Goal: Task Accomplishment & Management: Complete application form

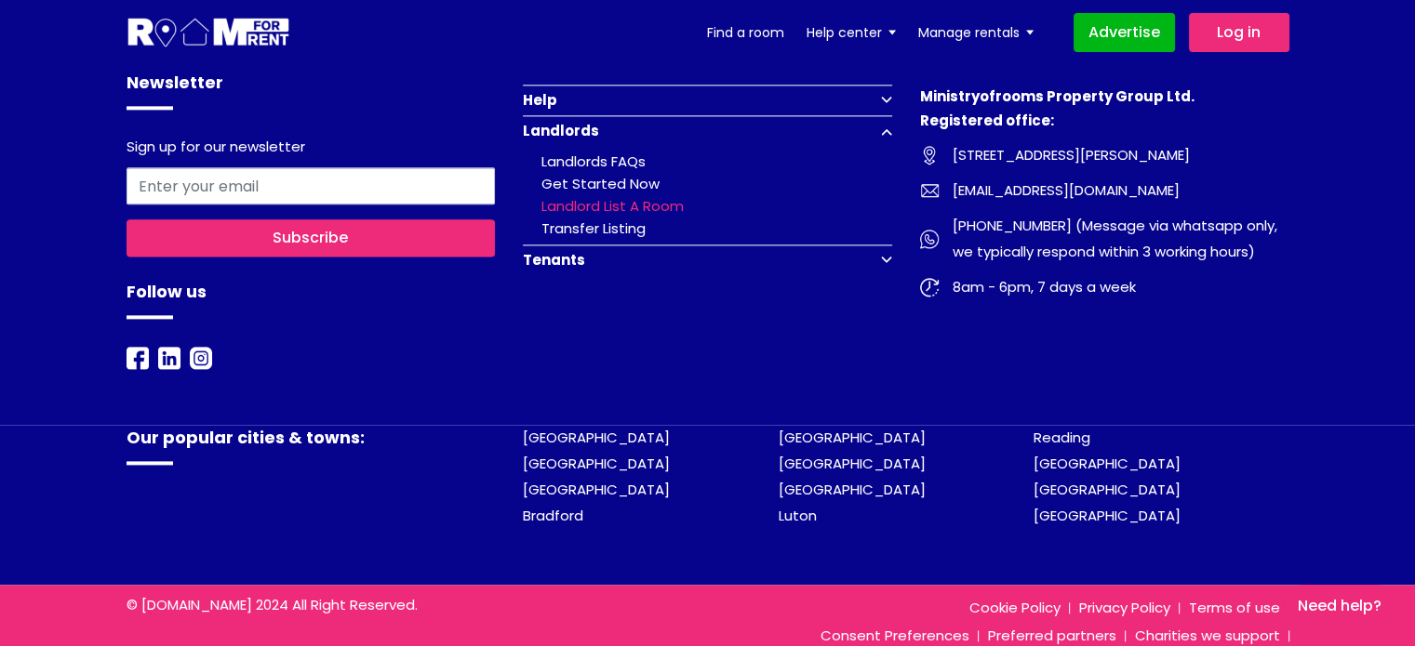
scroll to position [2414, 0]
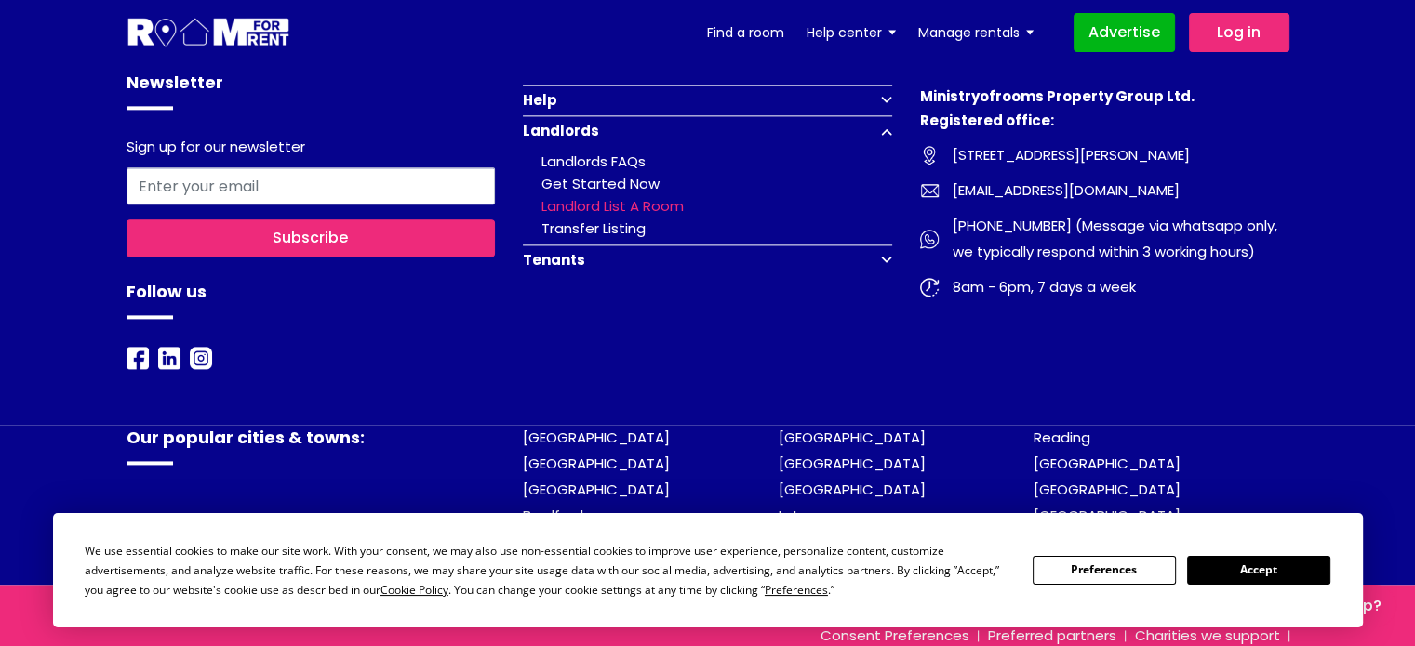
click at [607, 196] on link "Landlord list a room" at bounding box center [612, 206] width 142 height 20
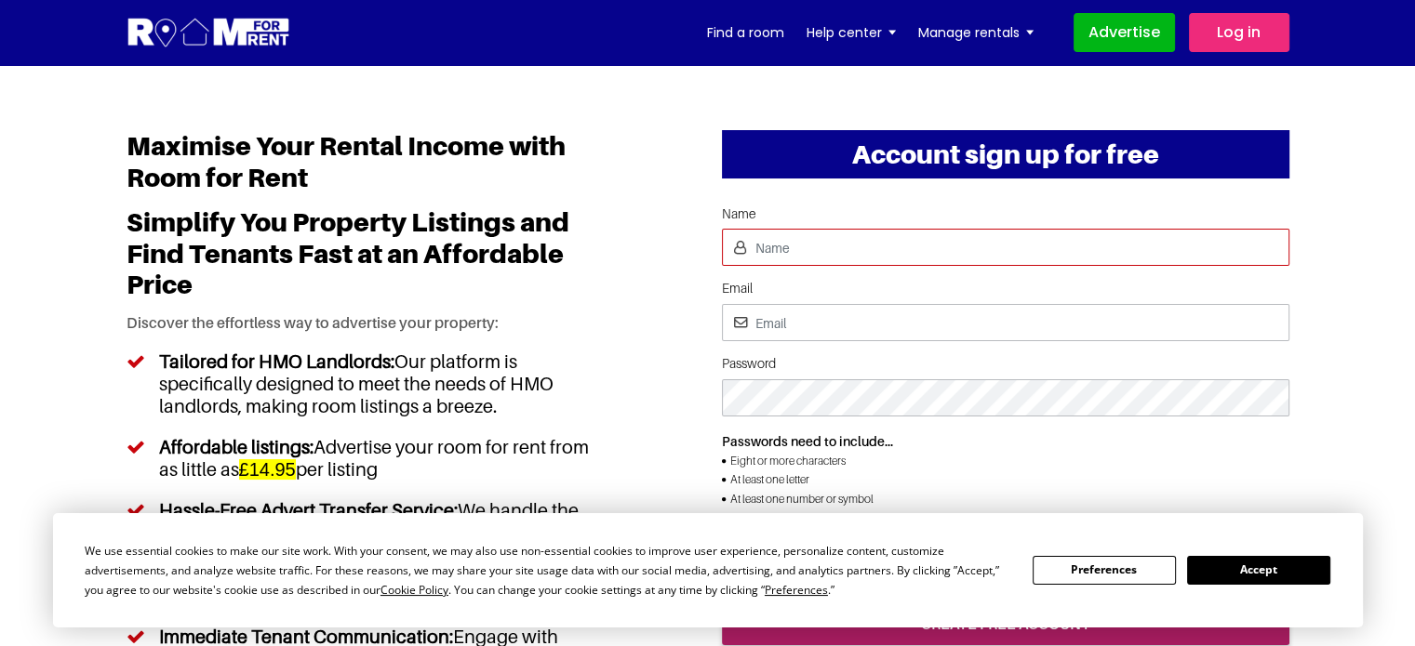
click at [833, 248] on input "Name" at bounding box center [1005, 247] width 567 height 37
type input "Joy"
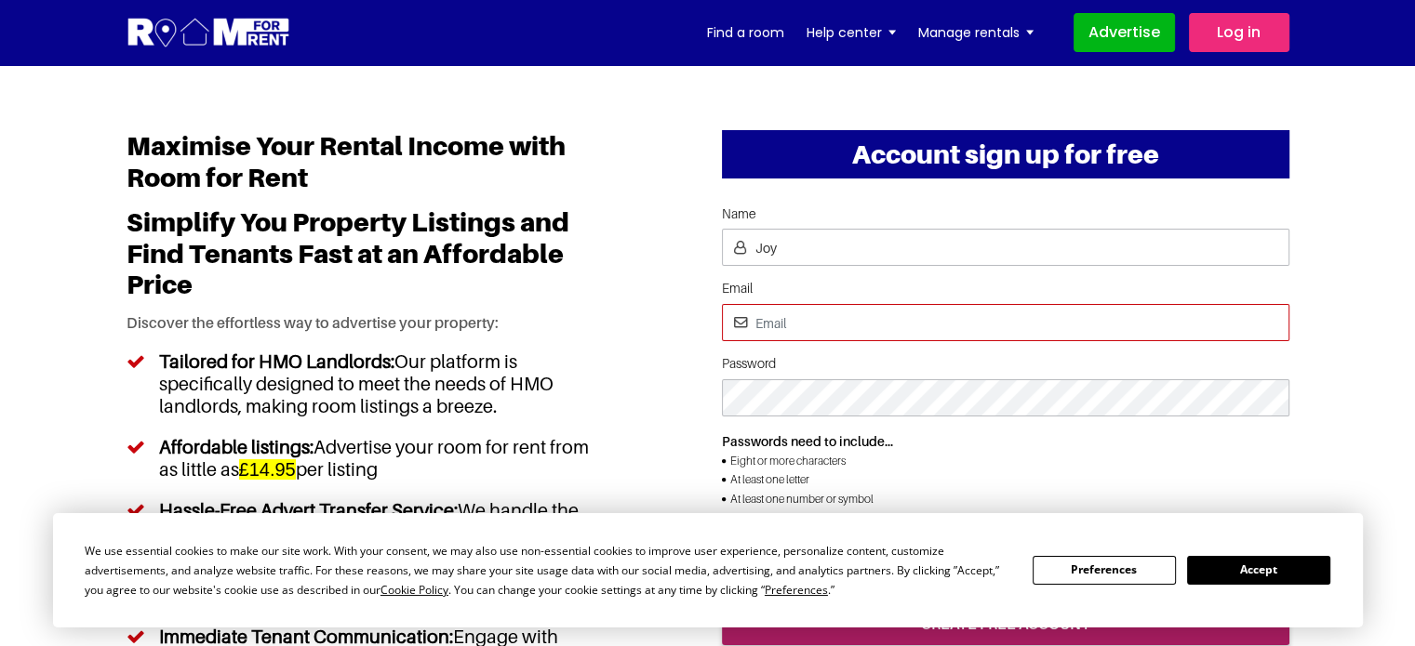
click at [792, 318] on input "Email" at bounding box center [1005, 322] width 567 height 37
type input "joy@yopmail.com"
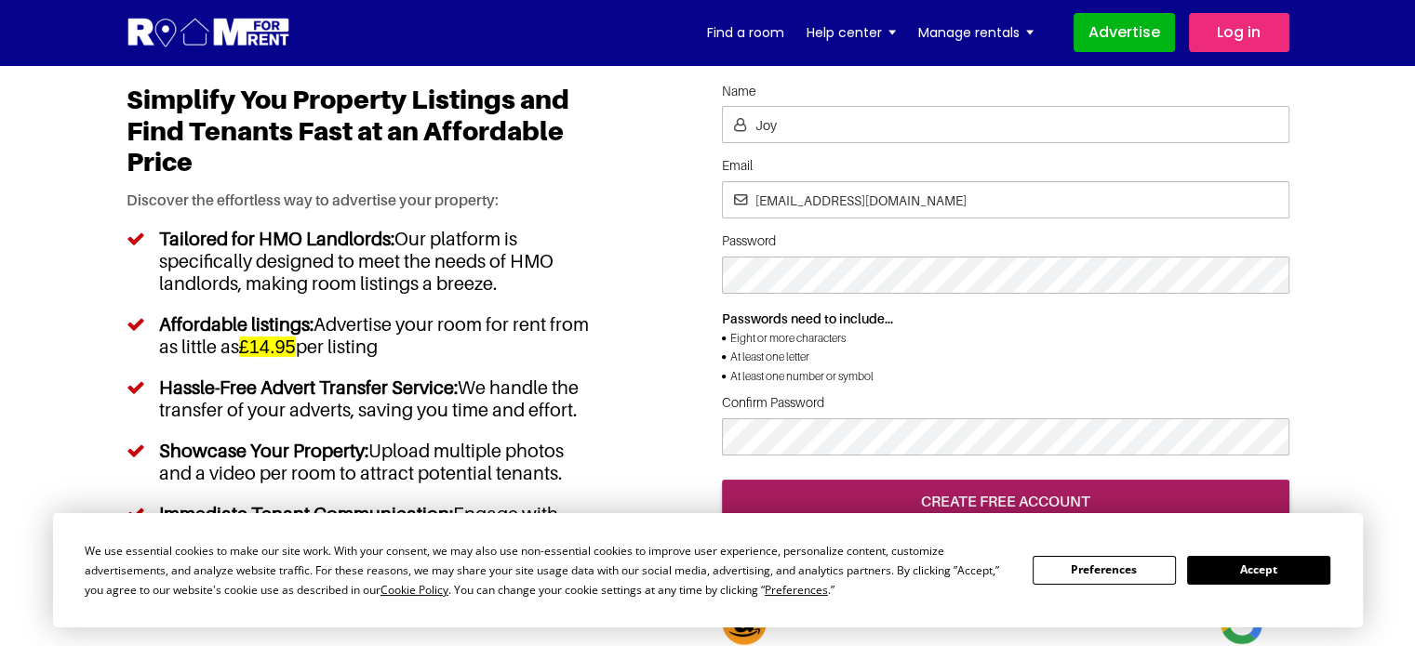
scroll to position [279, 0]
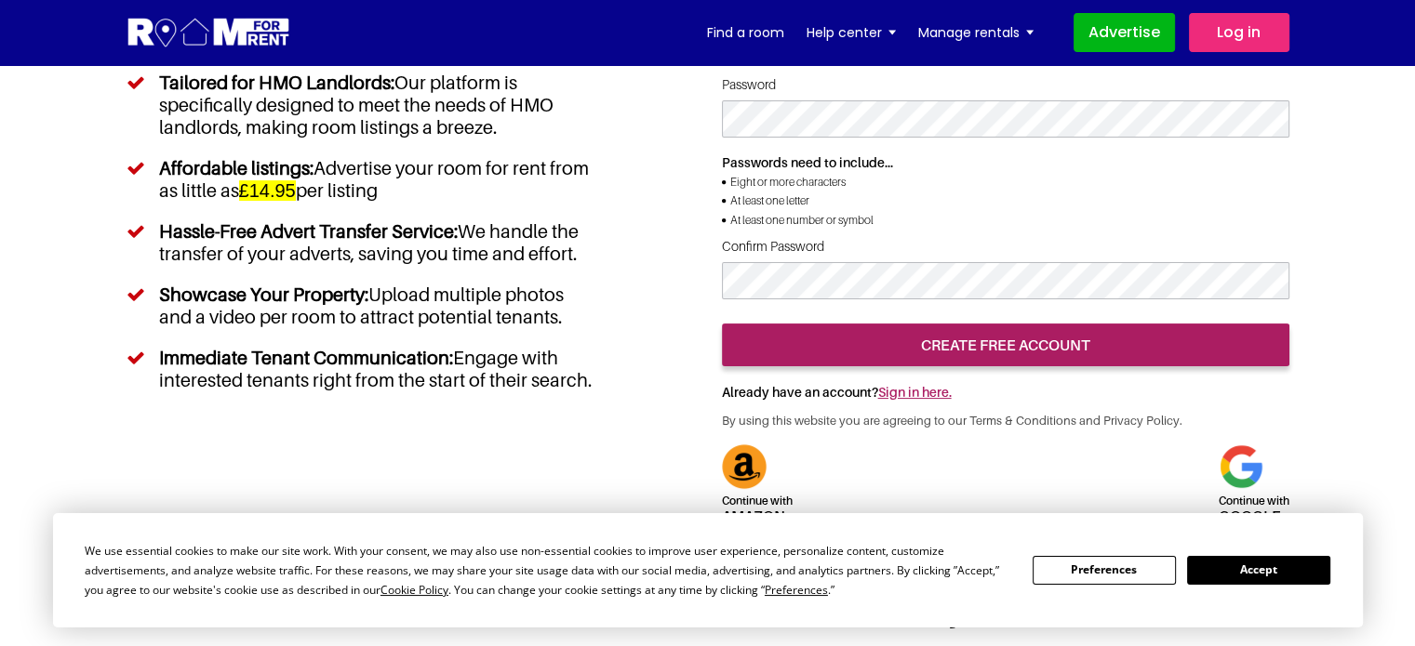
click at [1243, 572] on button "Accept" at bounding box center [1258, 570] width 143 height 29
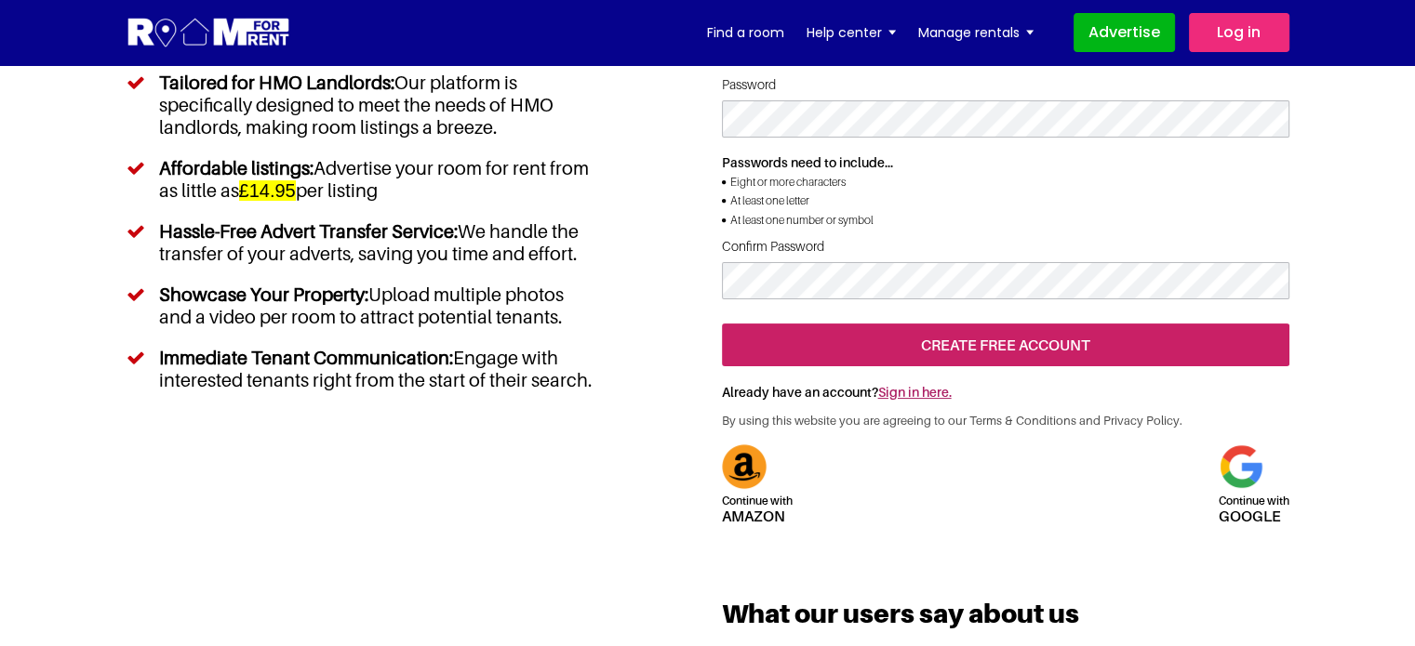
click at [889, 366] on input "create free account" at bounding box center [1005, 345] width 567 height 43
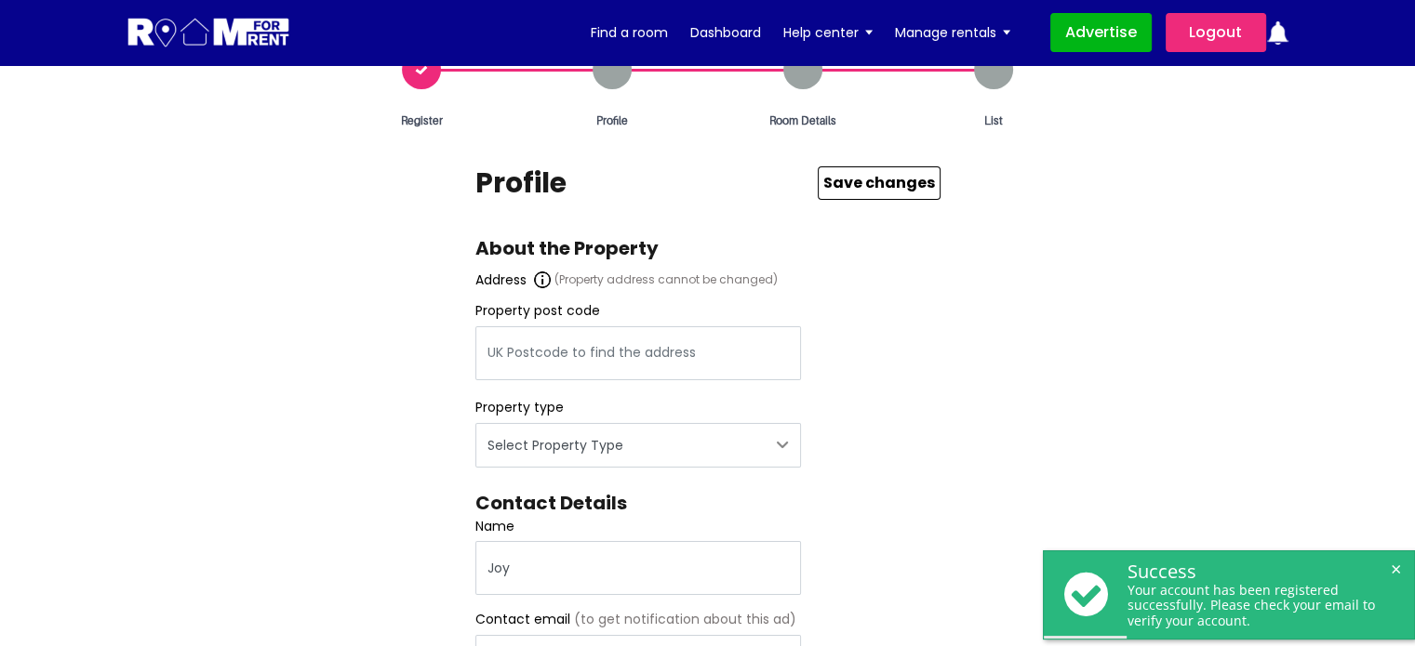
scroll to position [93, 0]
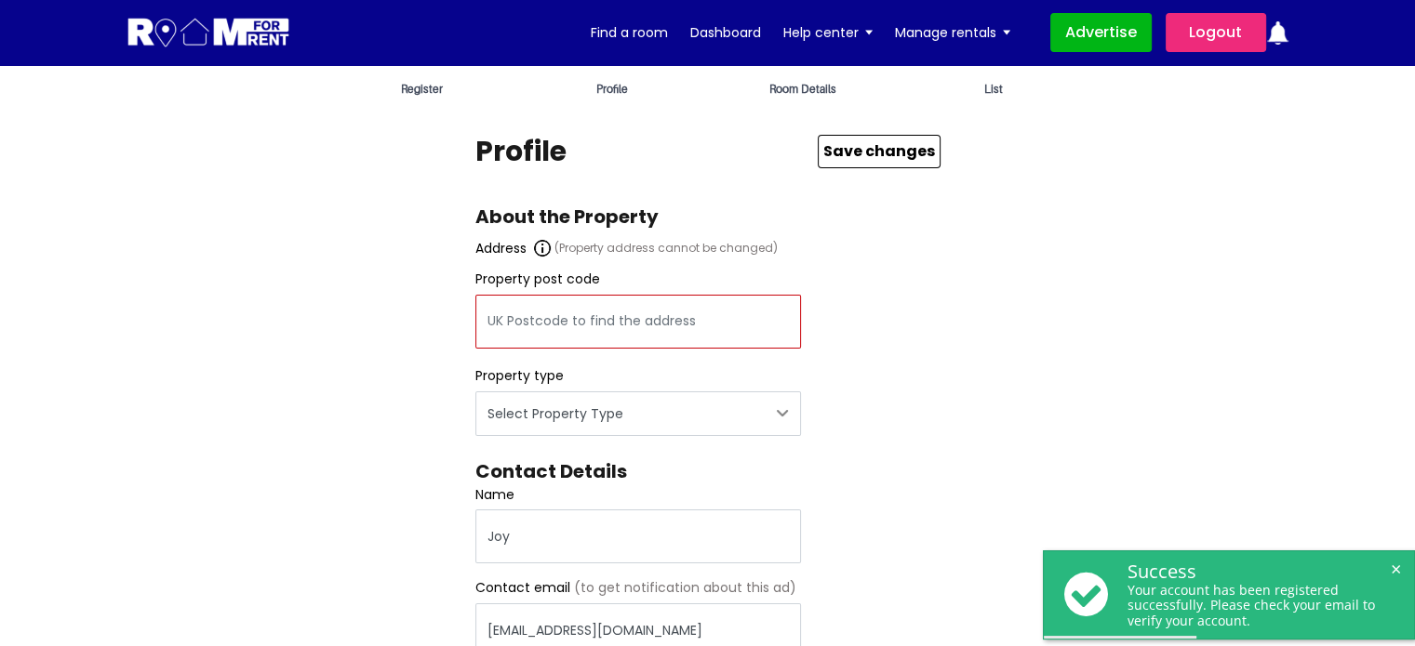
click at [525, 319] on input "text" at bounding box center [638, 322] width 326 height 54
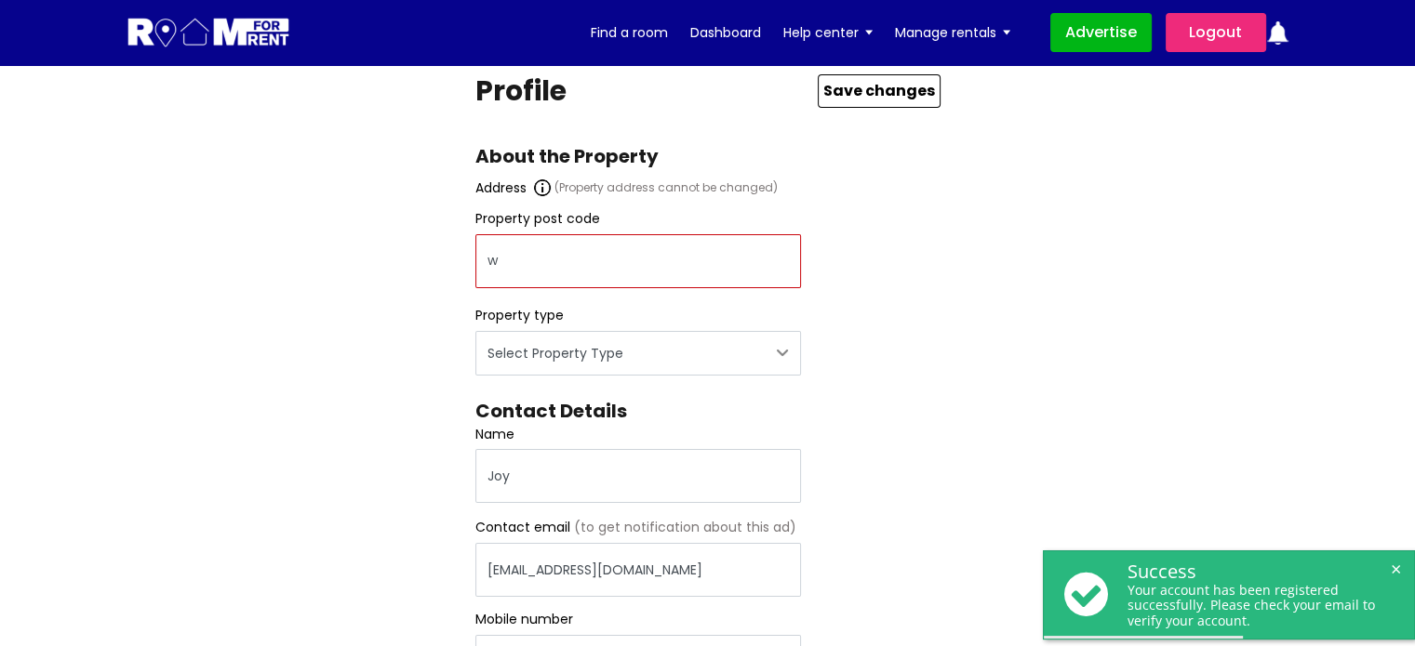
scroll to position [186, 0]
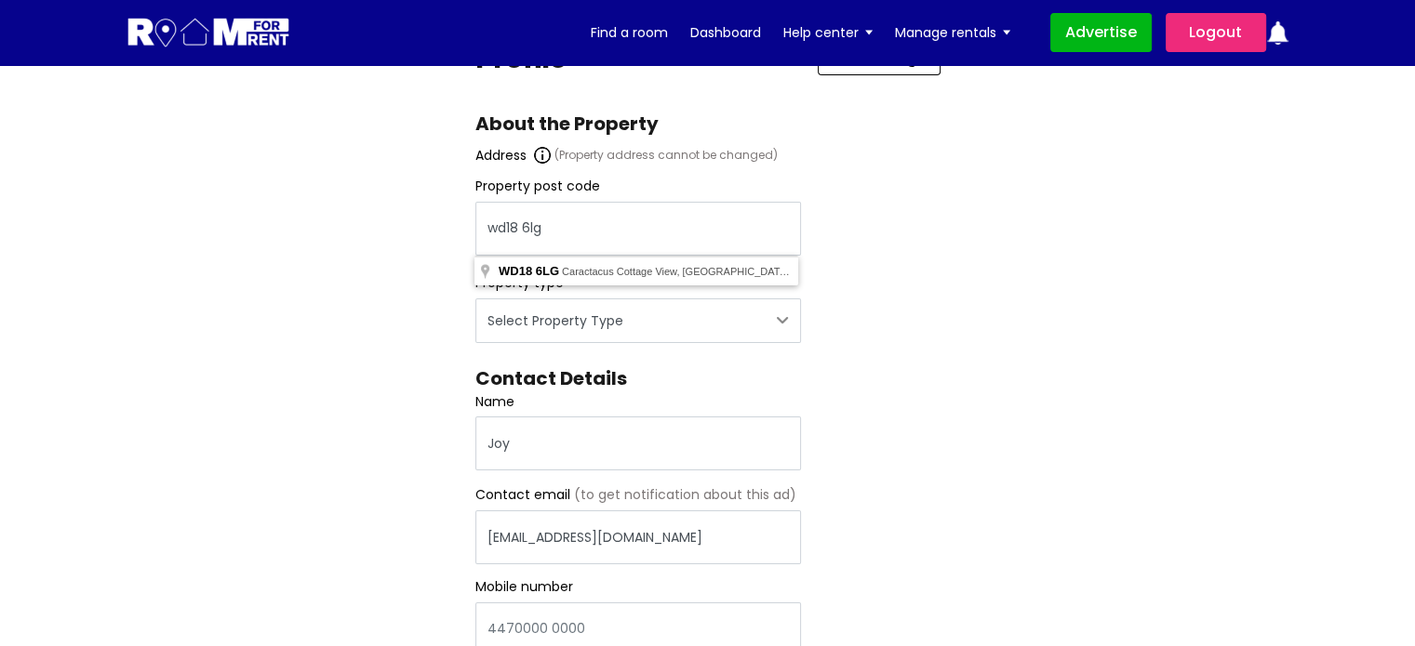
type input "Caractacus Cottage View, Watford WD18 6LG, UK"
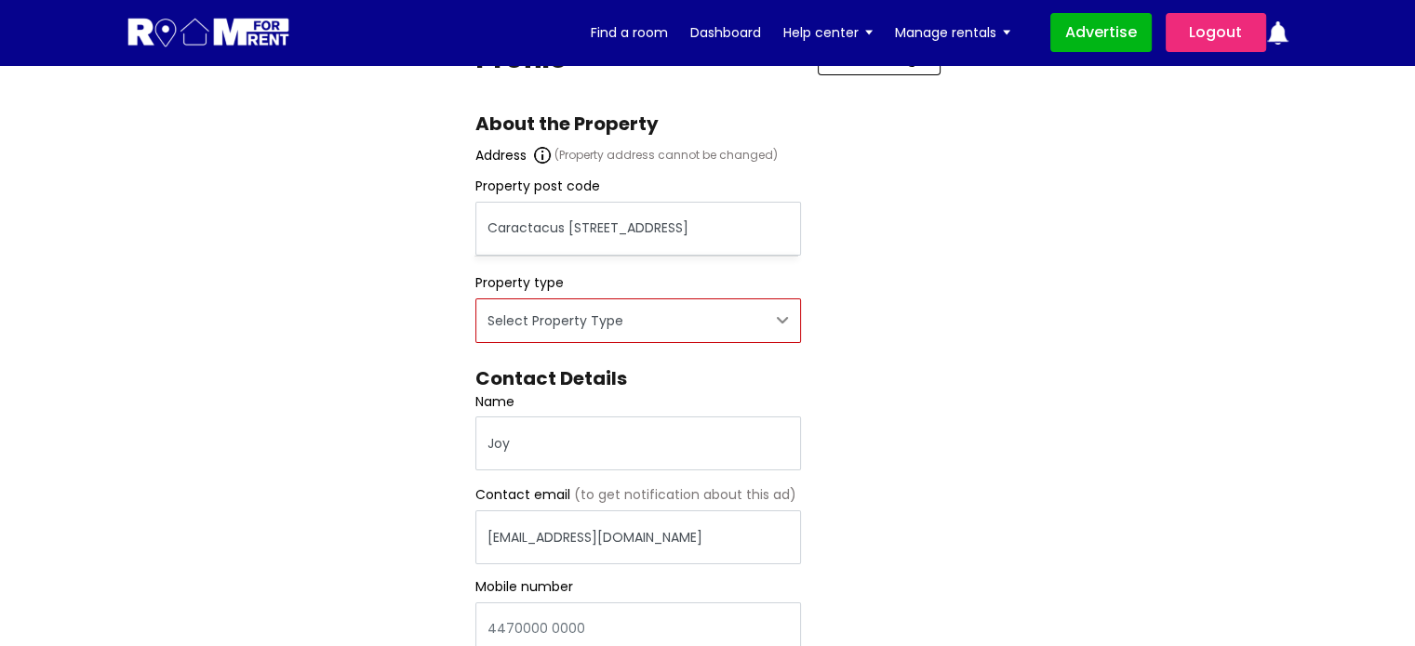
click at [538, 326] on select "Select Property Type Appartment House Farm" at bounding box center [638, 321] width 326 height 45
select select "Appartment"
click at [475, 299] on select "Select Property Type Appartment House Farm" at bounding box center [638, 321] width 326 height 45
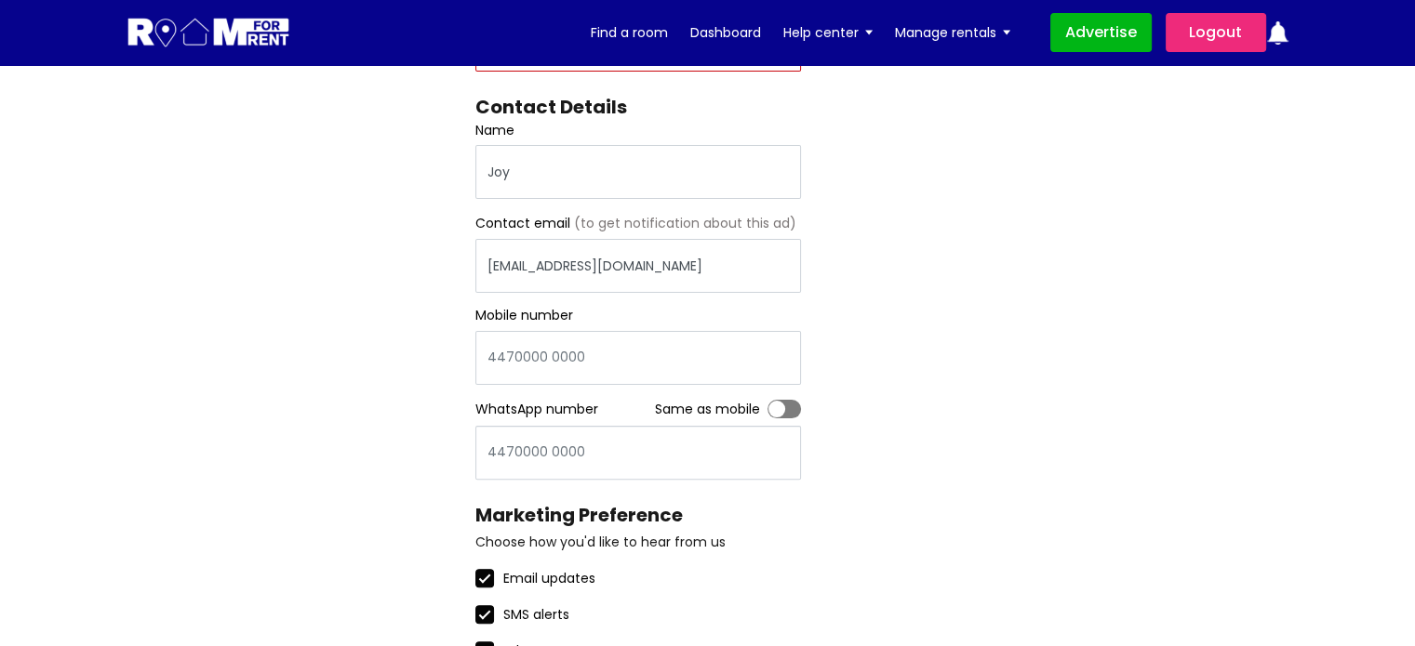
scroll to position [558, 0]
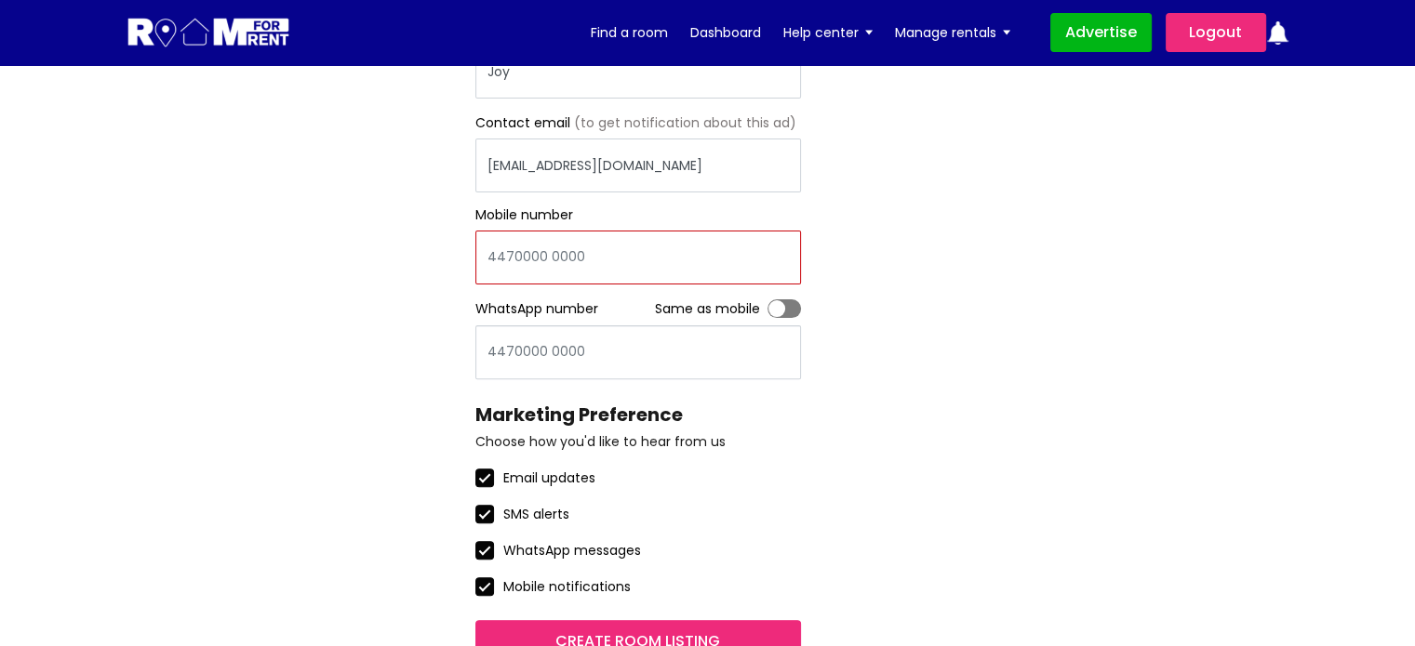
click at [625, 257] on input "Mobile number" at bounding box center [638, 258] width 326 height 54
type input "566464654654"
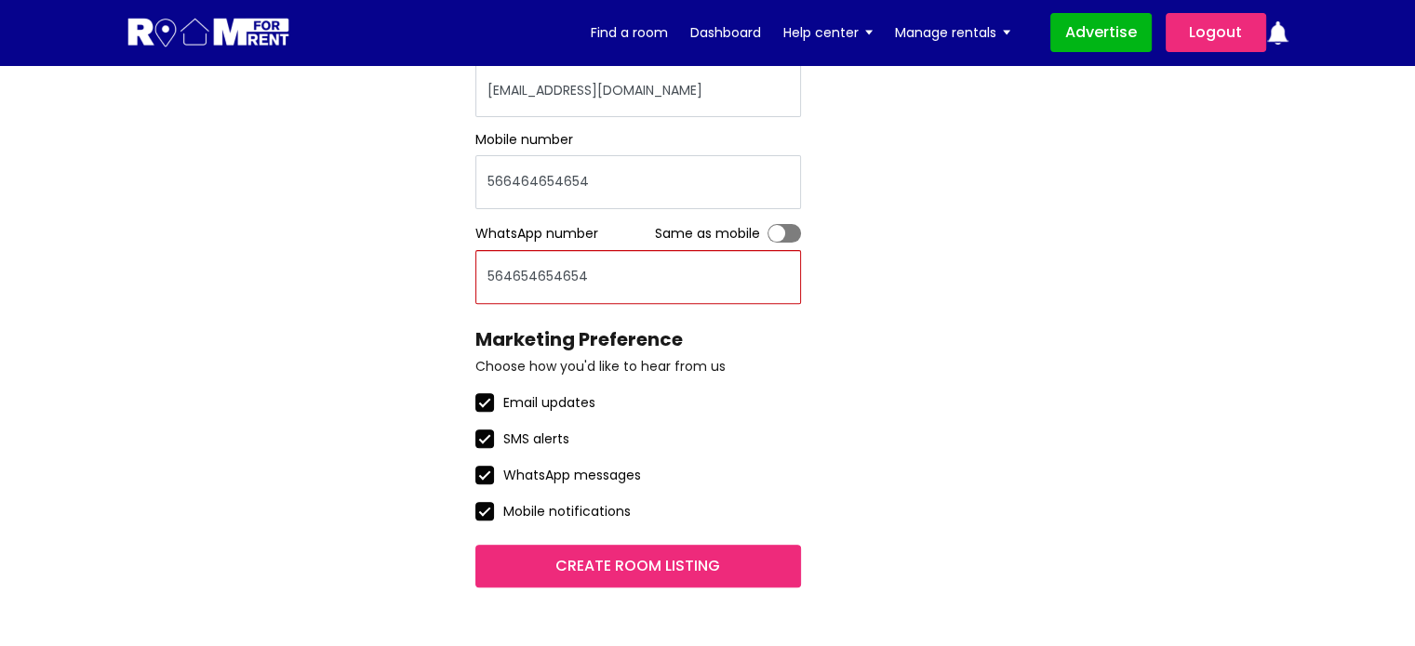
scroll to position [1023, 0]
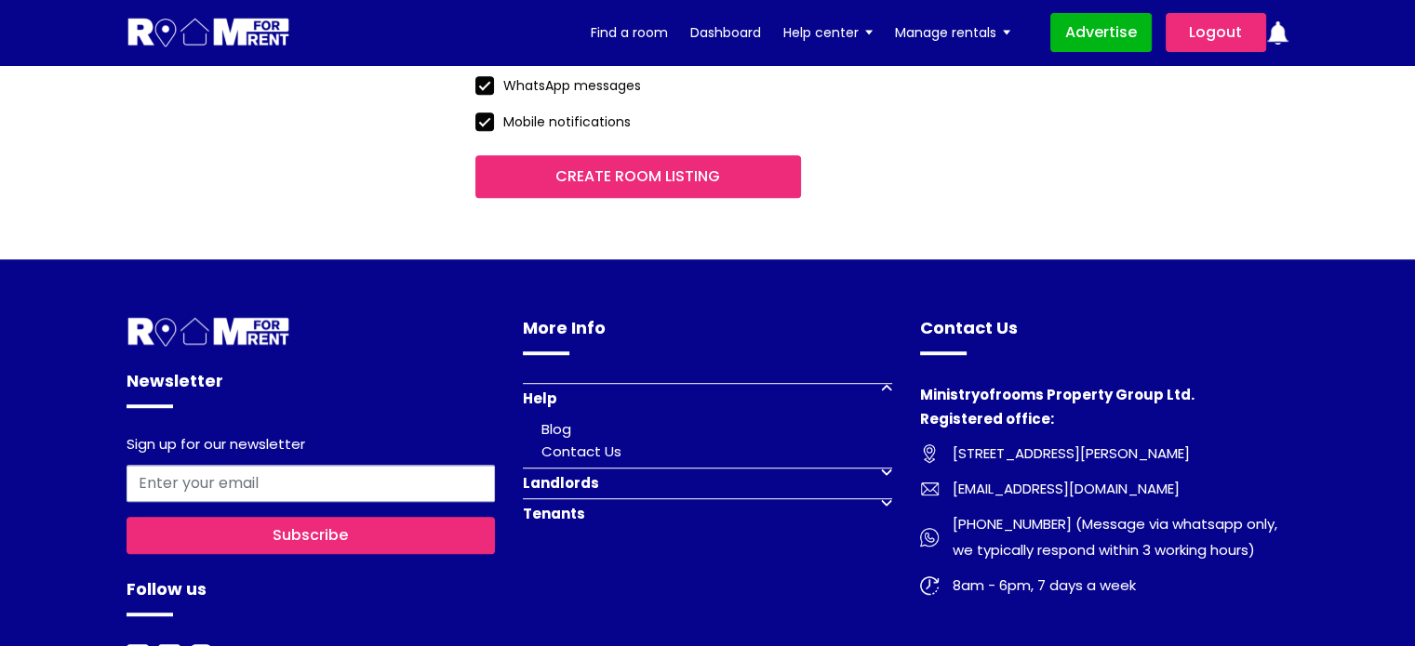
type input "564654654654"
click at [656, 186] on input "Create room listing" at bounding box center [638, 176] width 326 height 43
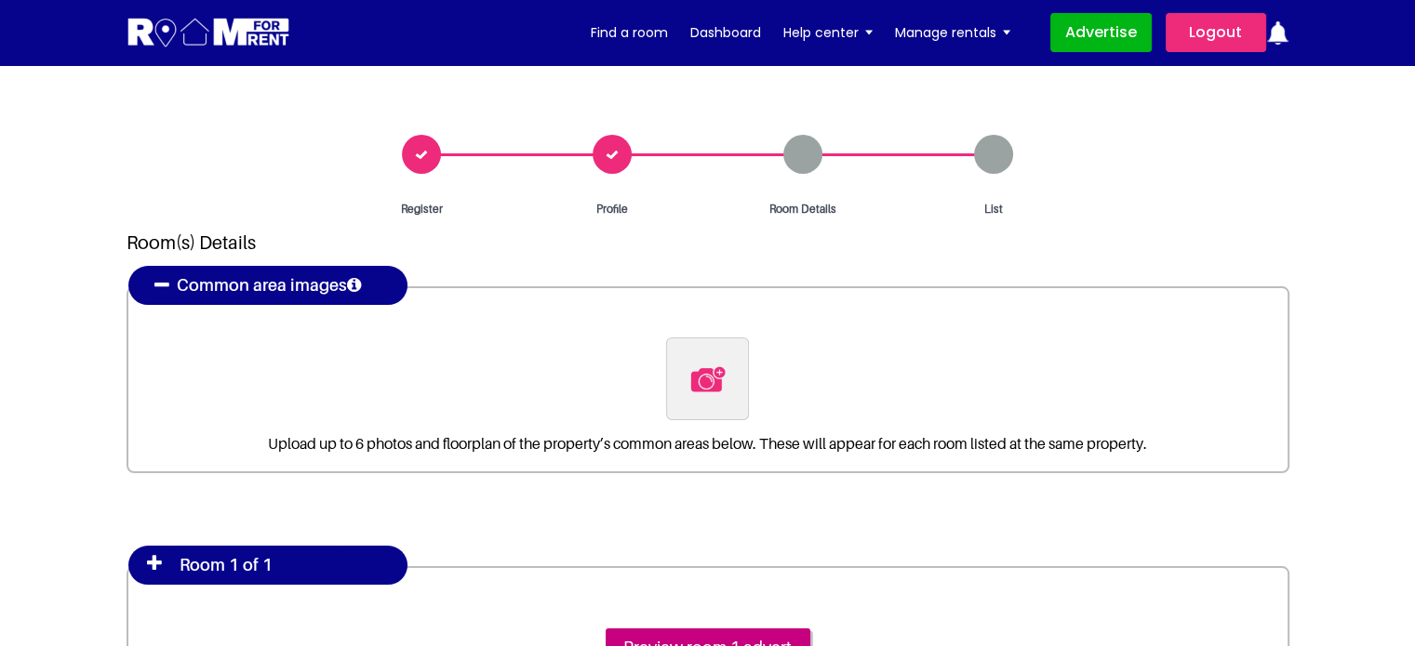
click at [714, 371] on img at bounding box center [707, 379] width 39 height 39
click at [714, 361] on input "file" at bounding box center [808, 349] width 285 height 23
type input "C:\fakepath\pexels-[PERSON_NAME]-4050318 - Copy.jpg"
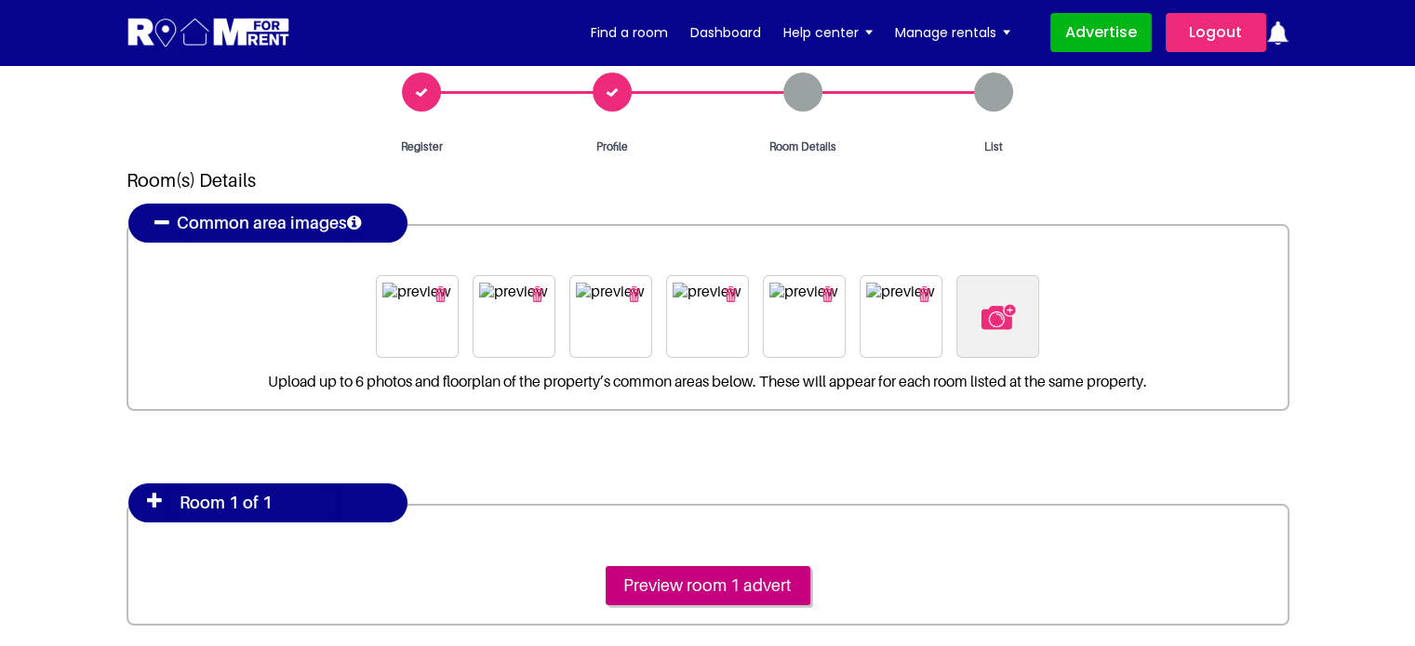
scroll to position [279, 0]
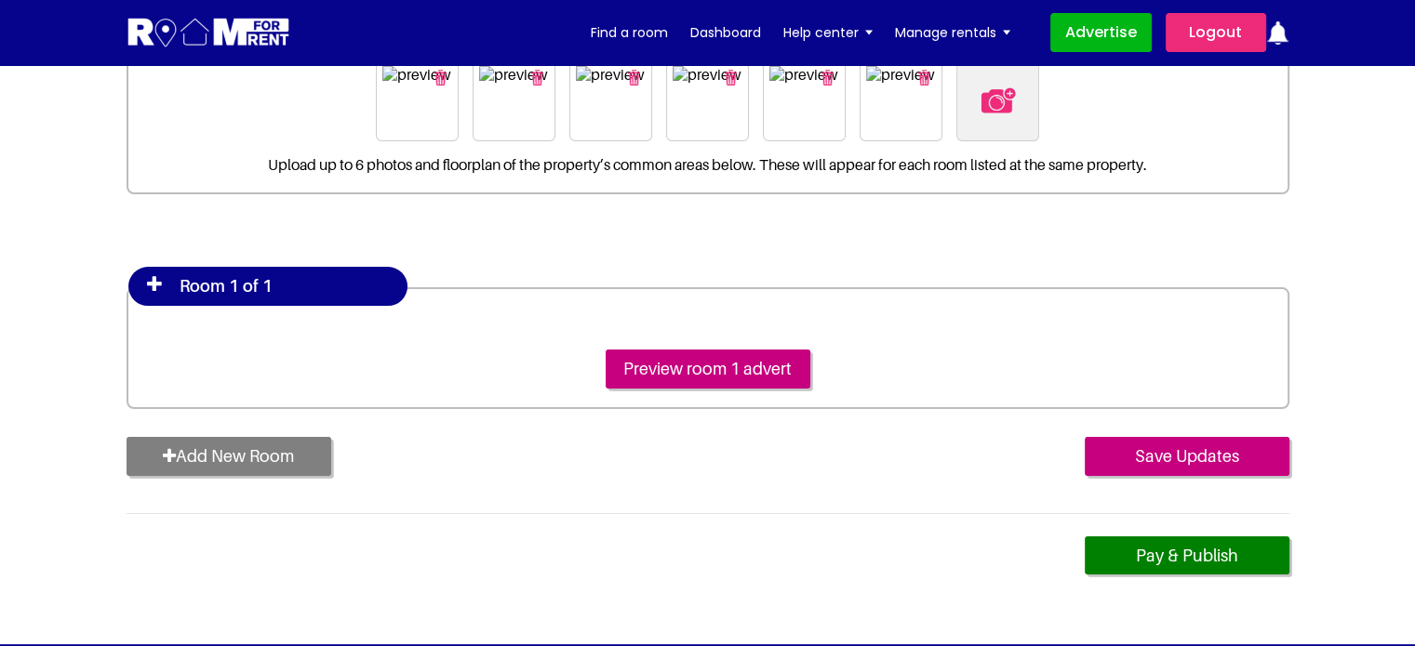
click at [157, 278] on icon at bounding box center [154, 284] width 15 height 19
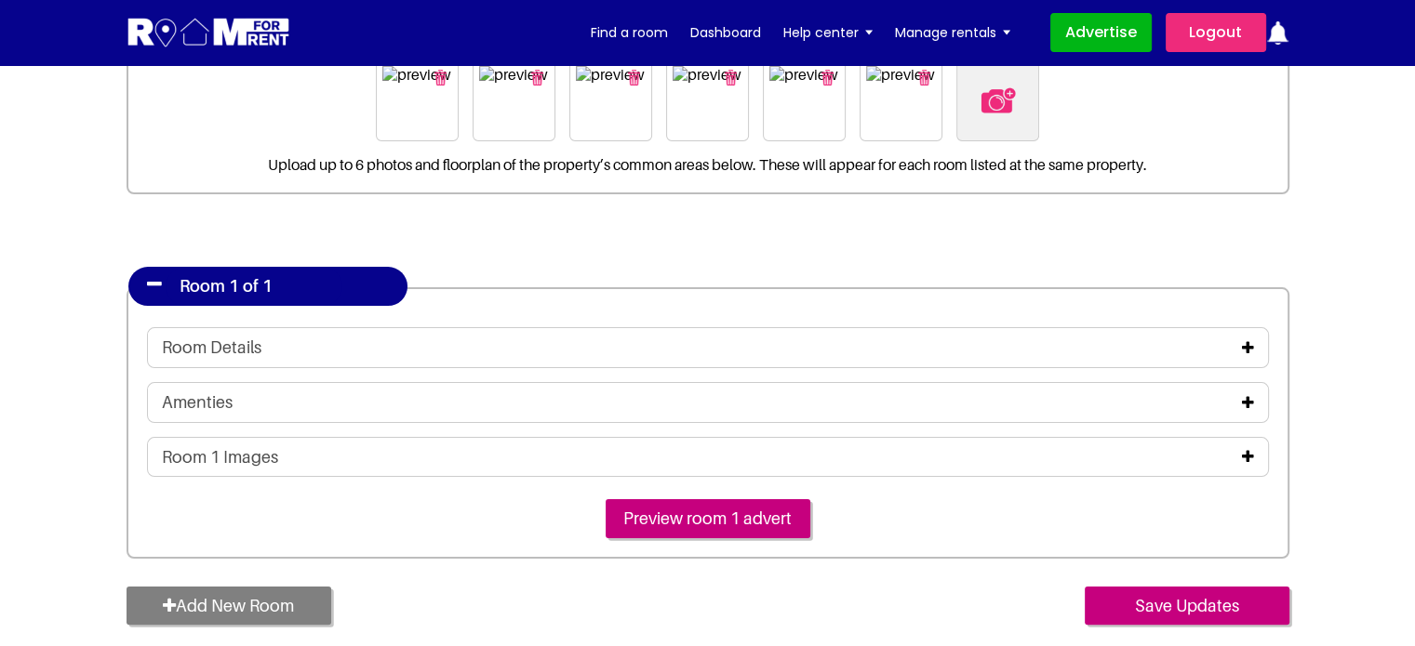
click at [1246, 345] on icon at bounding box center [1248, 347] width 12 height 15
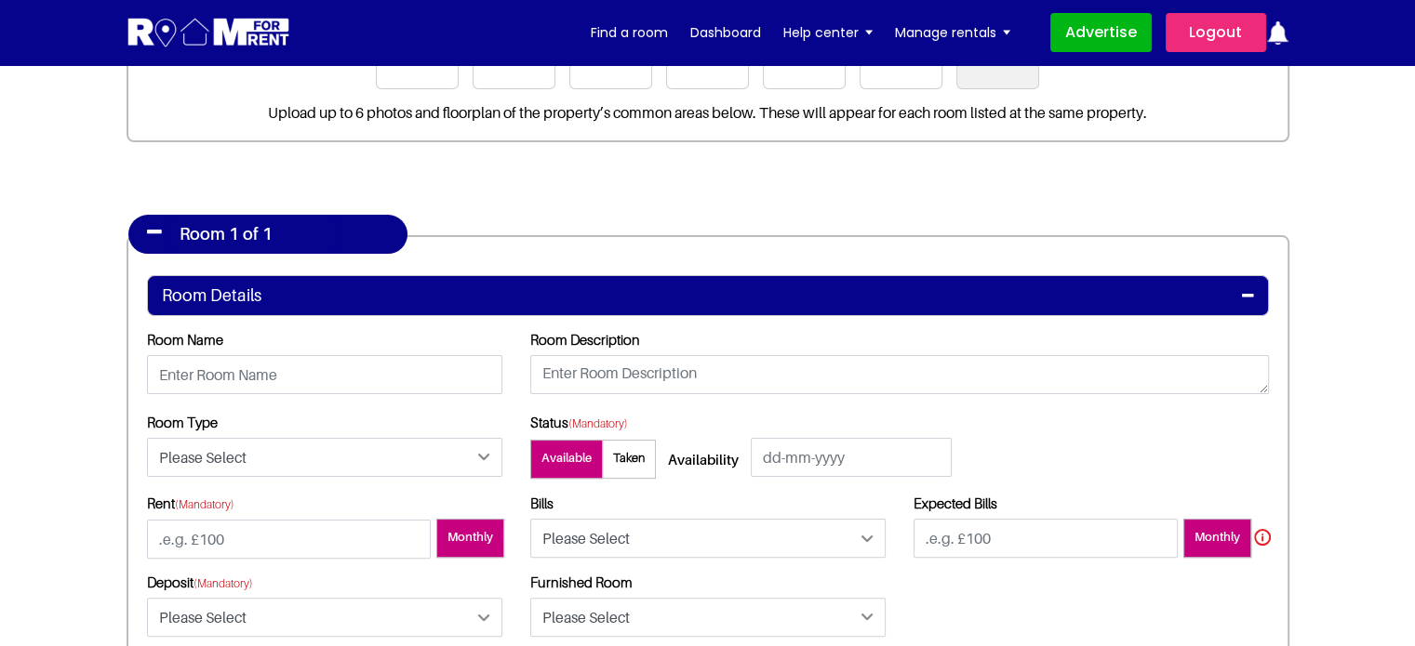
scroll to position [372, 0]
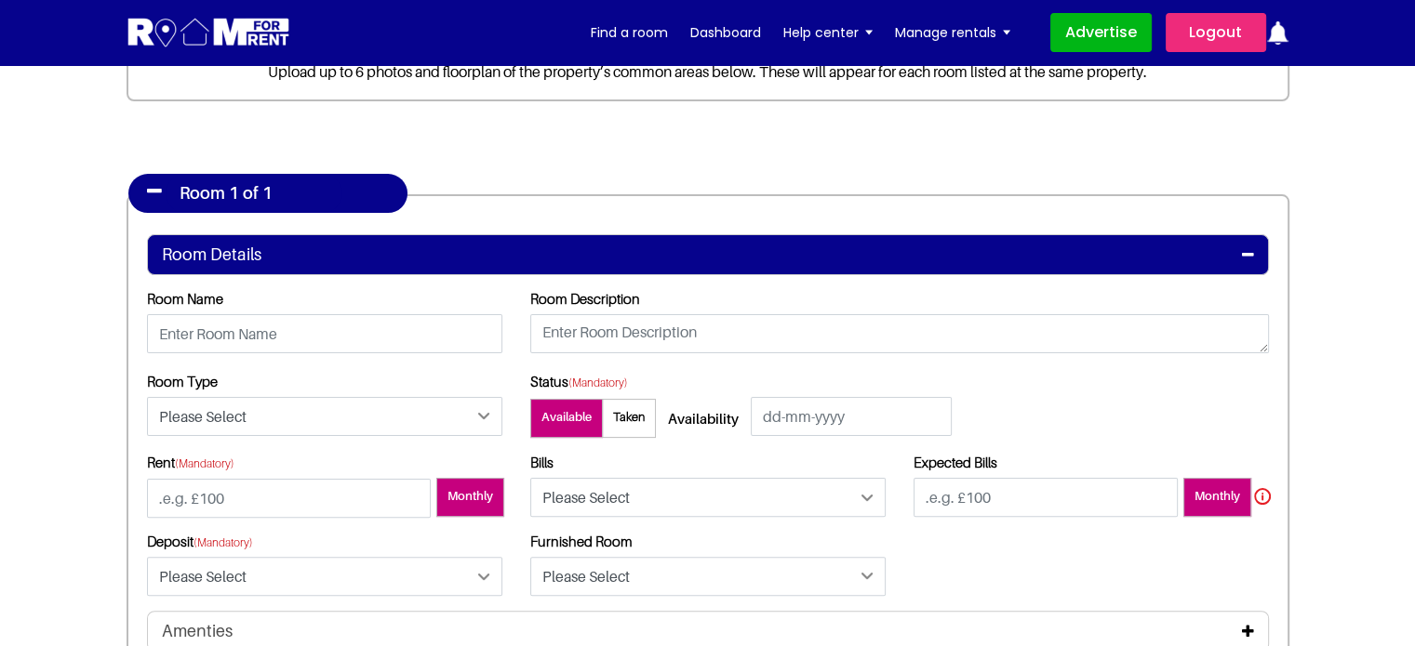
click at [154, 193] on icon at bounding box center [154, 191] width 15 height 19
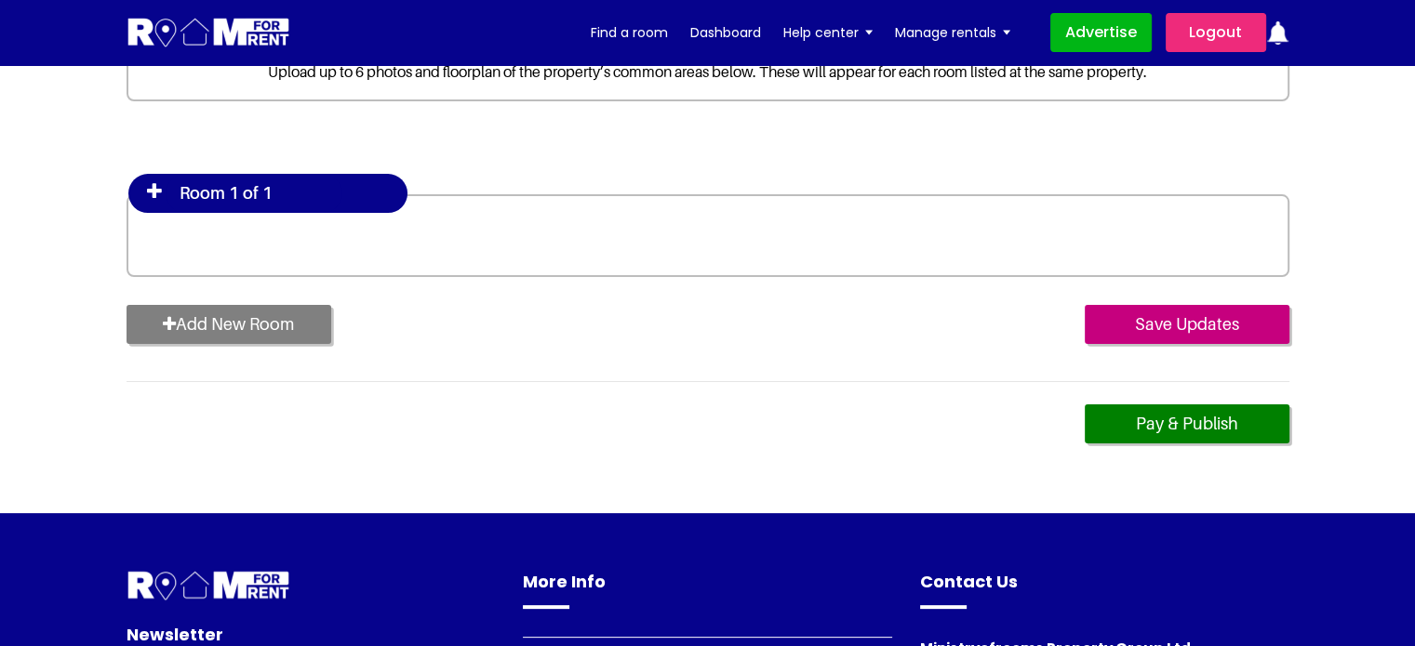
click at [153, 195] on icon at bounding box center [154, 191] width 15 height 19
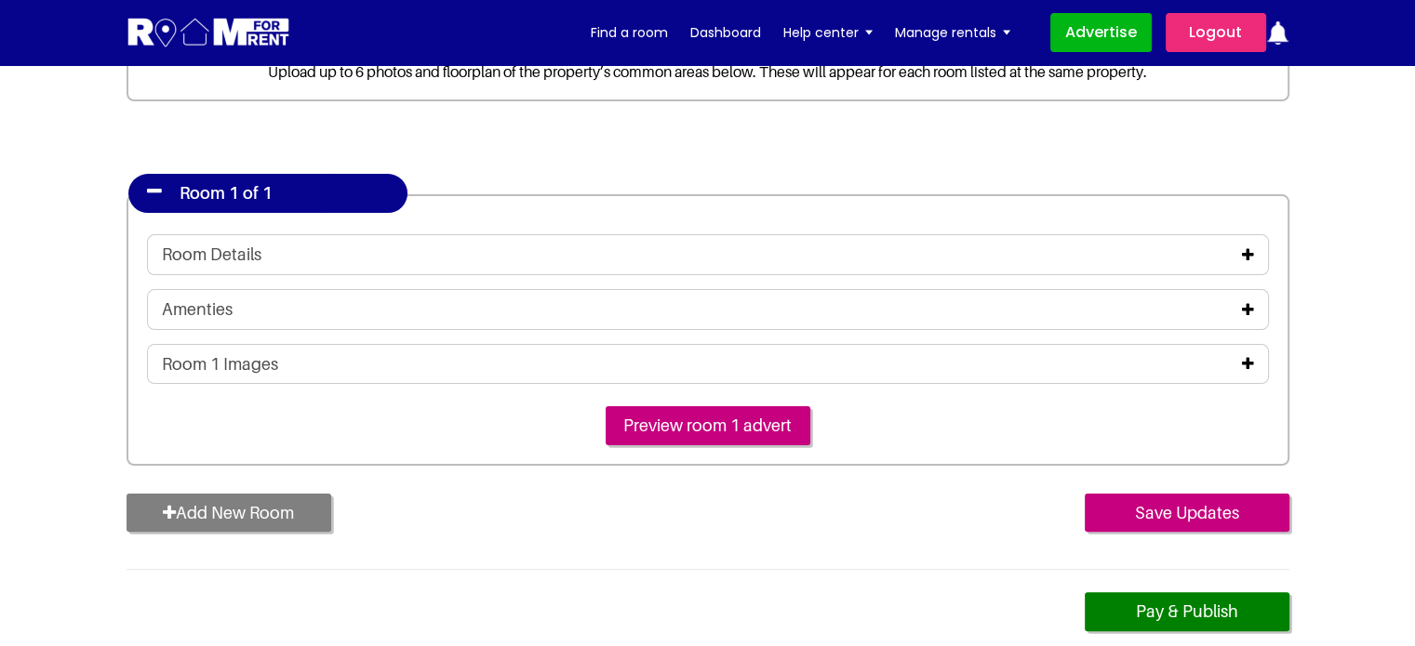
click at [1243, 247] on icon at bounding box center [1248, 254] width 12 height 15
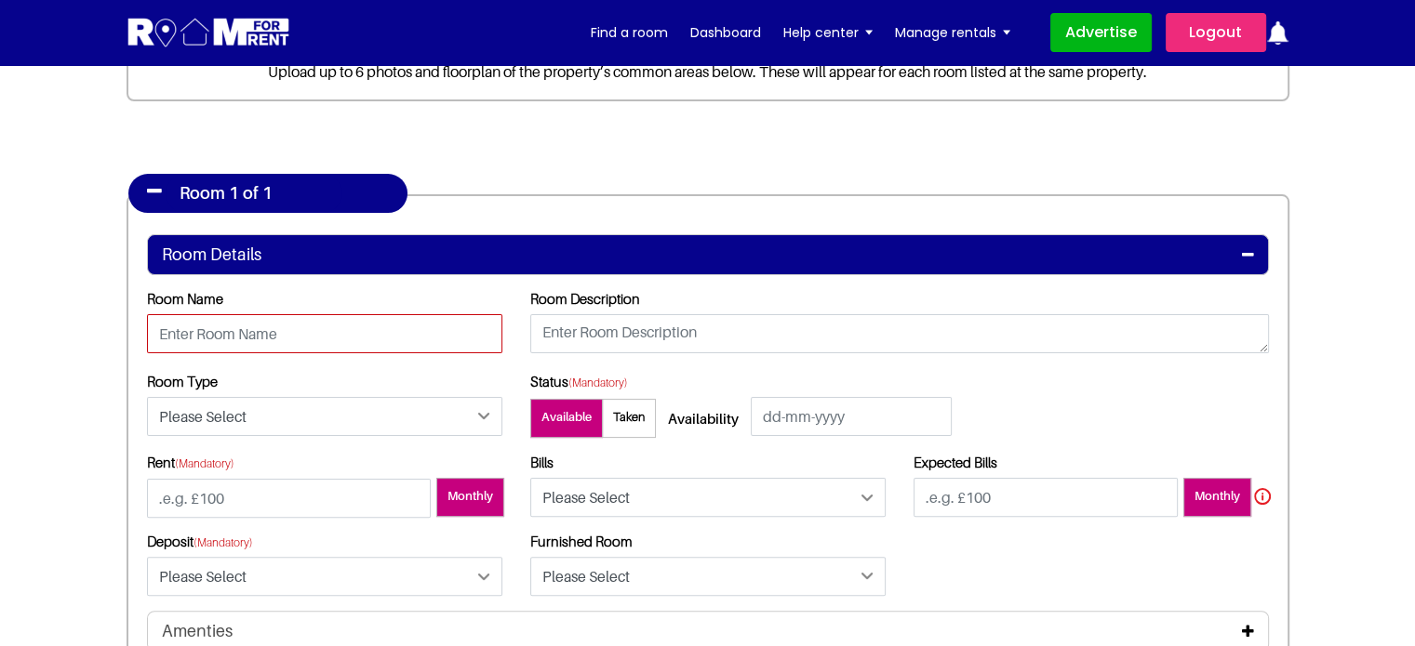
click at [250, 340] on input "text" at bounding box center [324, 333] width 355 height 39
click at [238, 334] on input "R" at bounding box center [324, 333] width 355 height 39
type input "Room 1A"
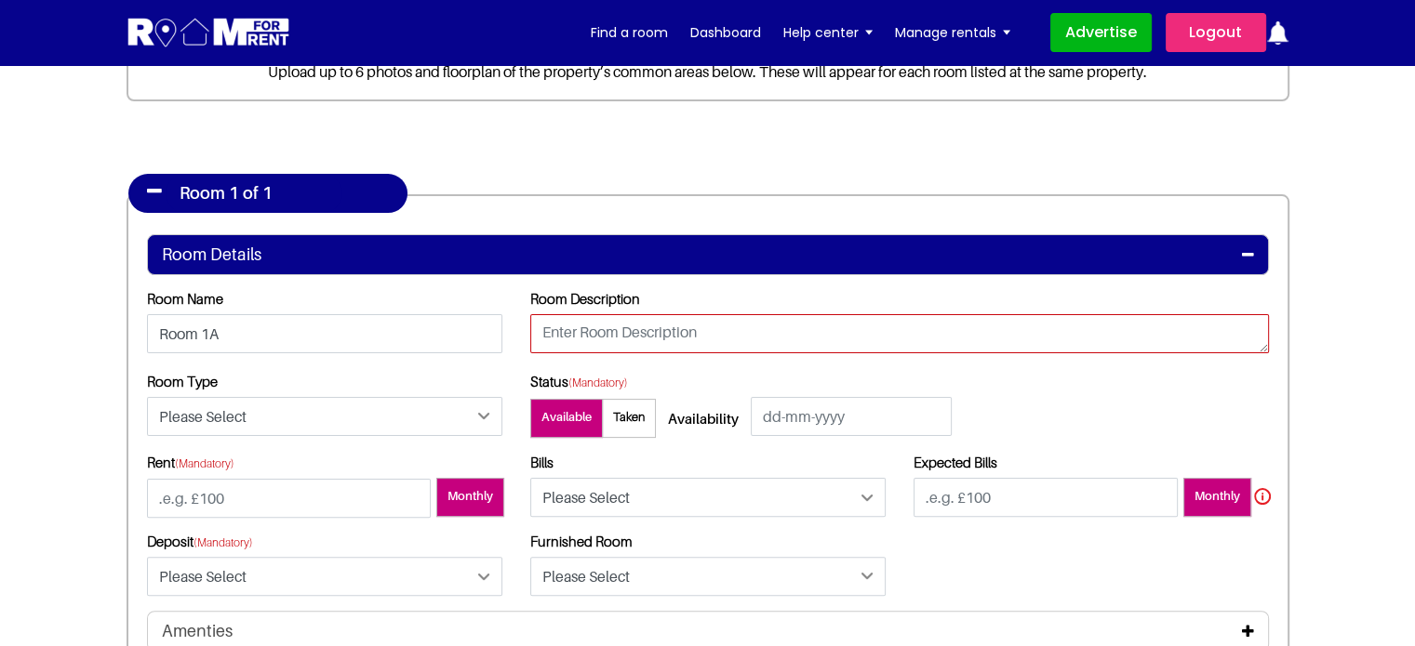
click at [672, 342] on textarea at bounding box center [899, 333] width 738 height 39
type textarea "testing"
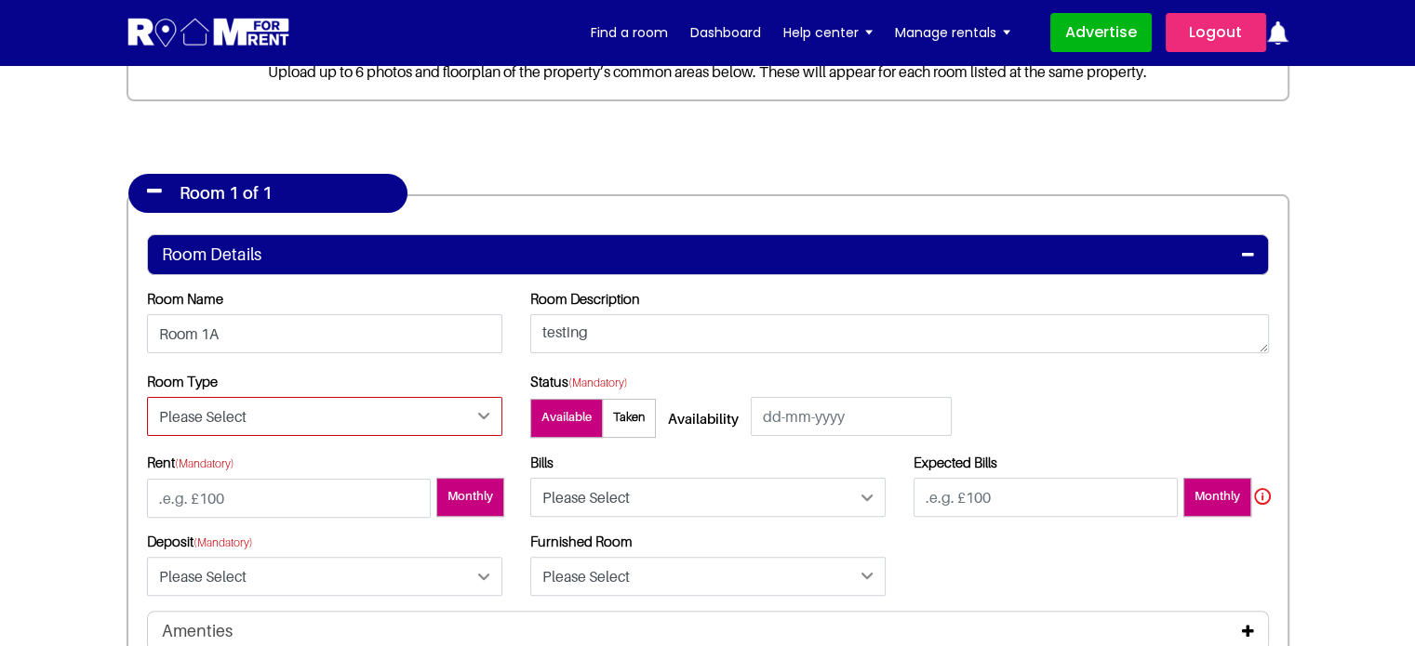
click at [253, 406] on select "Please Select Ensuite Double Bedroom Ensuite Single Bedroom Double Bedroom with…" at bounding box center [324, 416] width 355 height 39
select select "Ensuite Double Bedroom"
click at [147, 397] on select "Please Select Ensuite Double Bedroom Ensuite Single Bedroom Double Bedroom with…" at bounding box center [324, 416] width 355 height 39
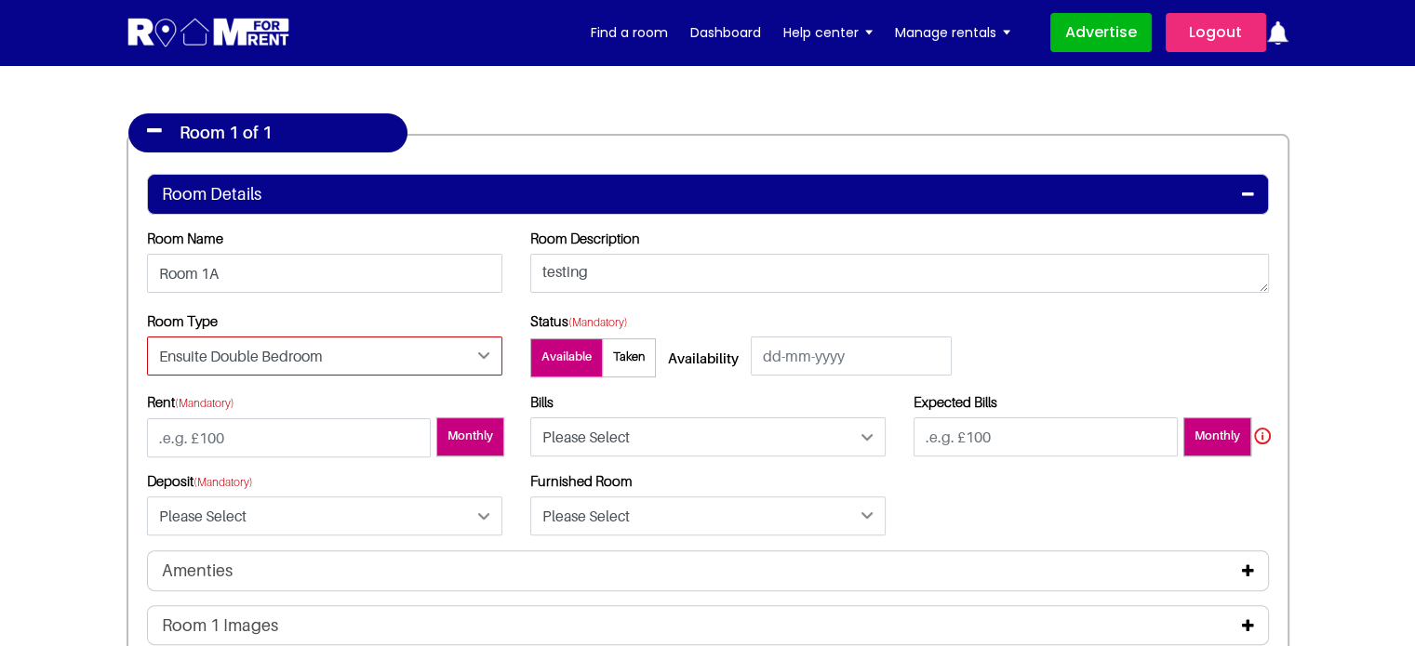
scroll to position [465, 0]
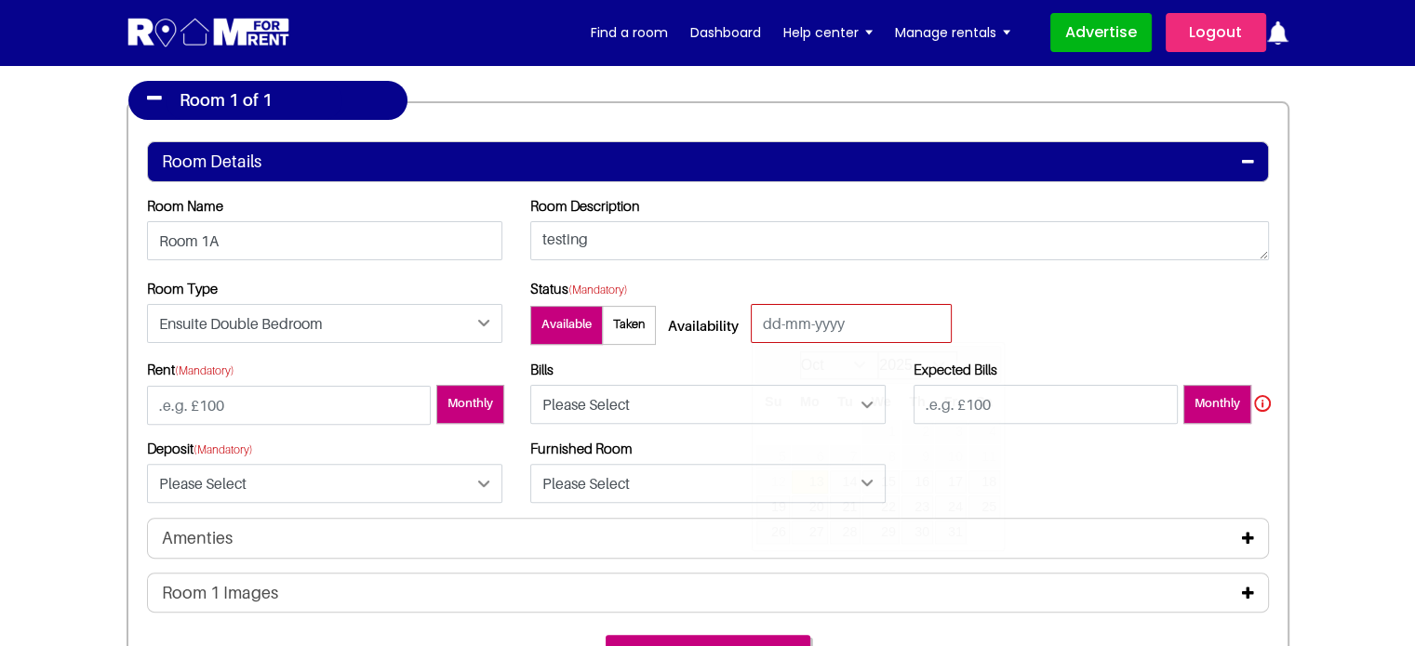
click at [764, 339] on input "text" at bounding box center [851, 323] width 201 height 39
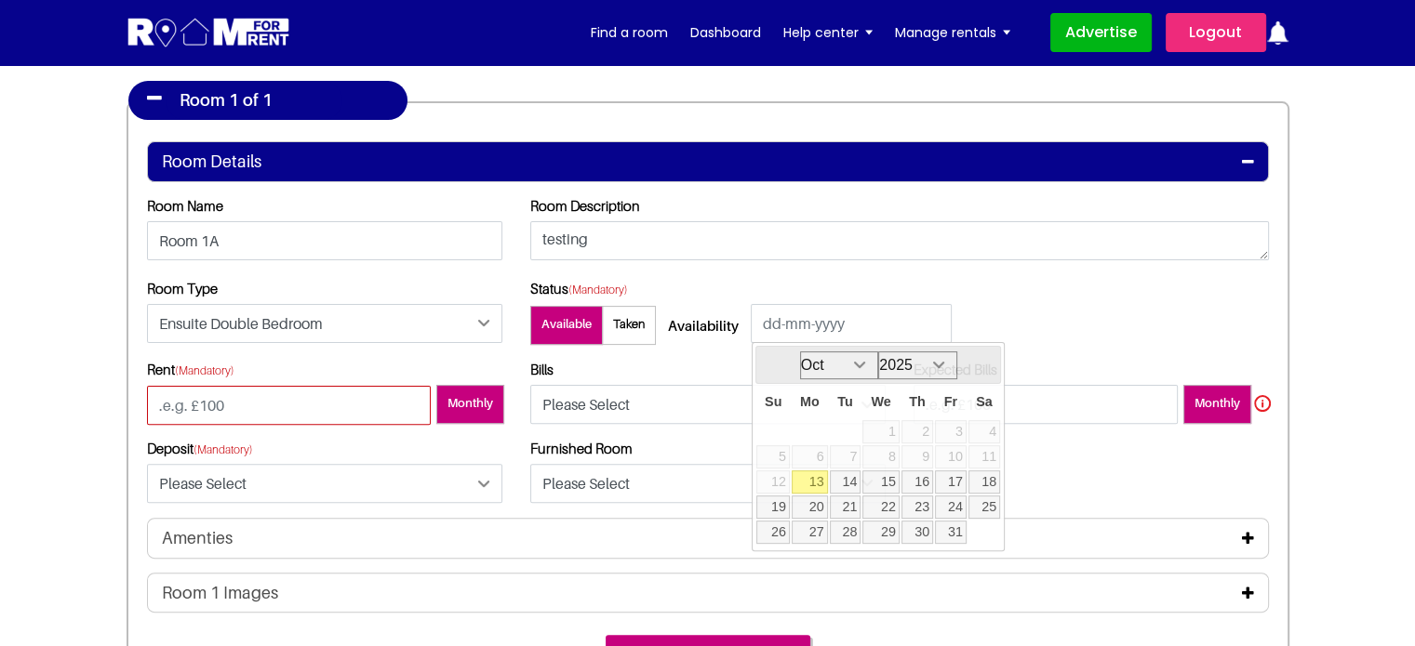
click at [229, 405] on input "number" at bounding box center [289, 405] width 284 height 39
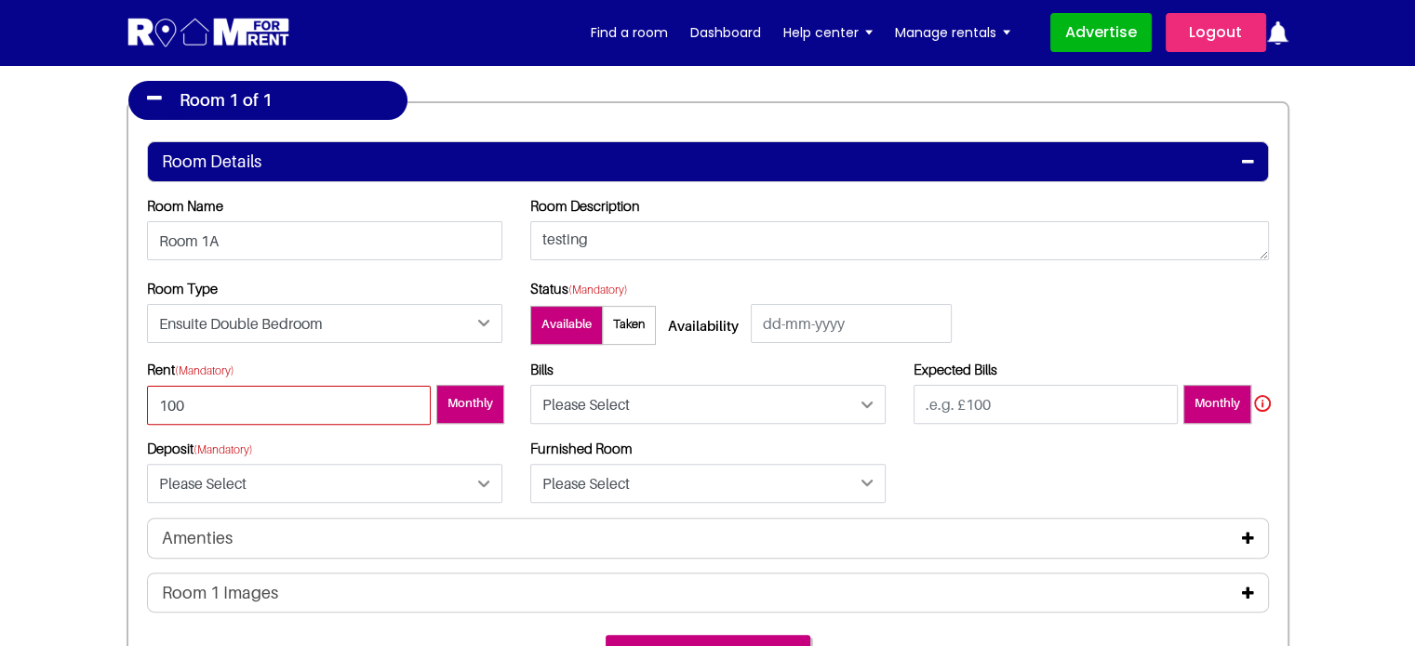
type input "100"
click at [653, 412] on select "Please Select Included Excluded" at bounding box center [707, 404] width 355 height 39
select select "Included"
click at [530, 385] on select "Please Select Included Excluded" at bounding box center [707, 404] width 355 height 39
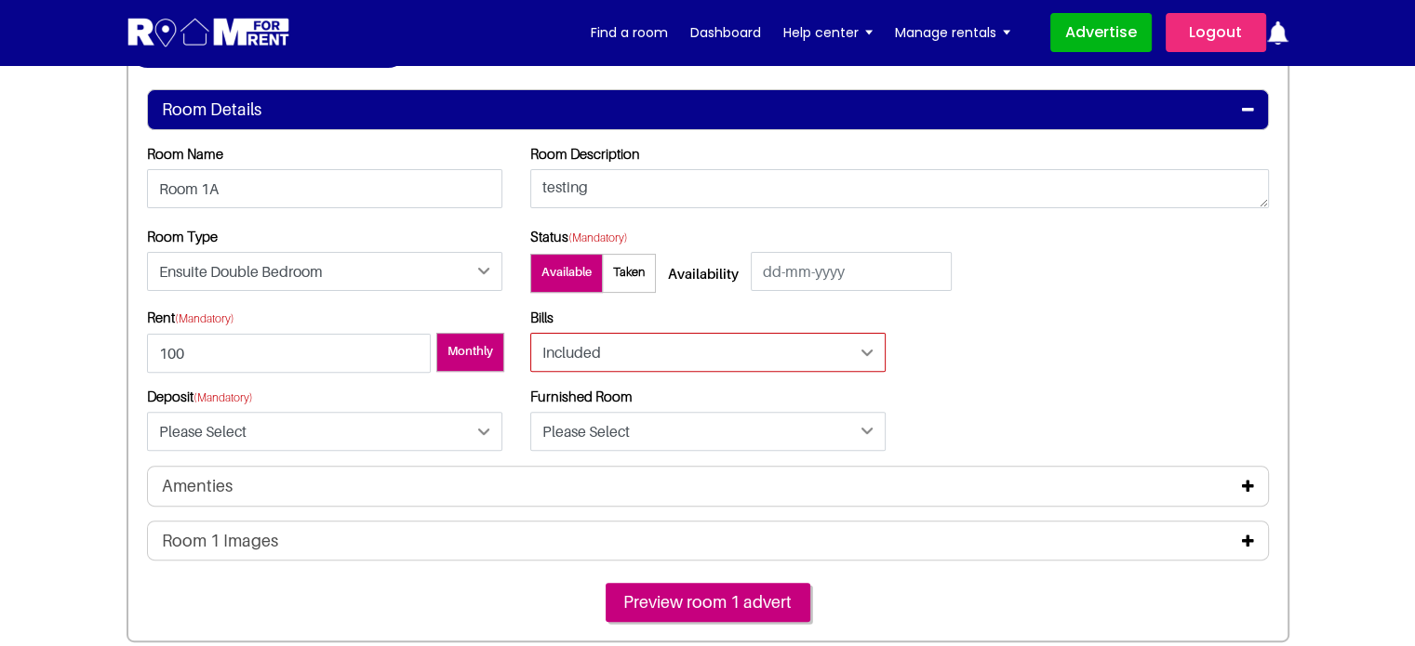
scroll to position [651, 0]
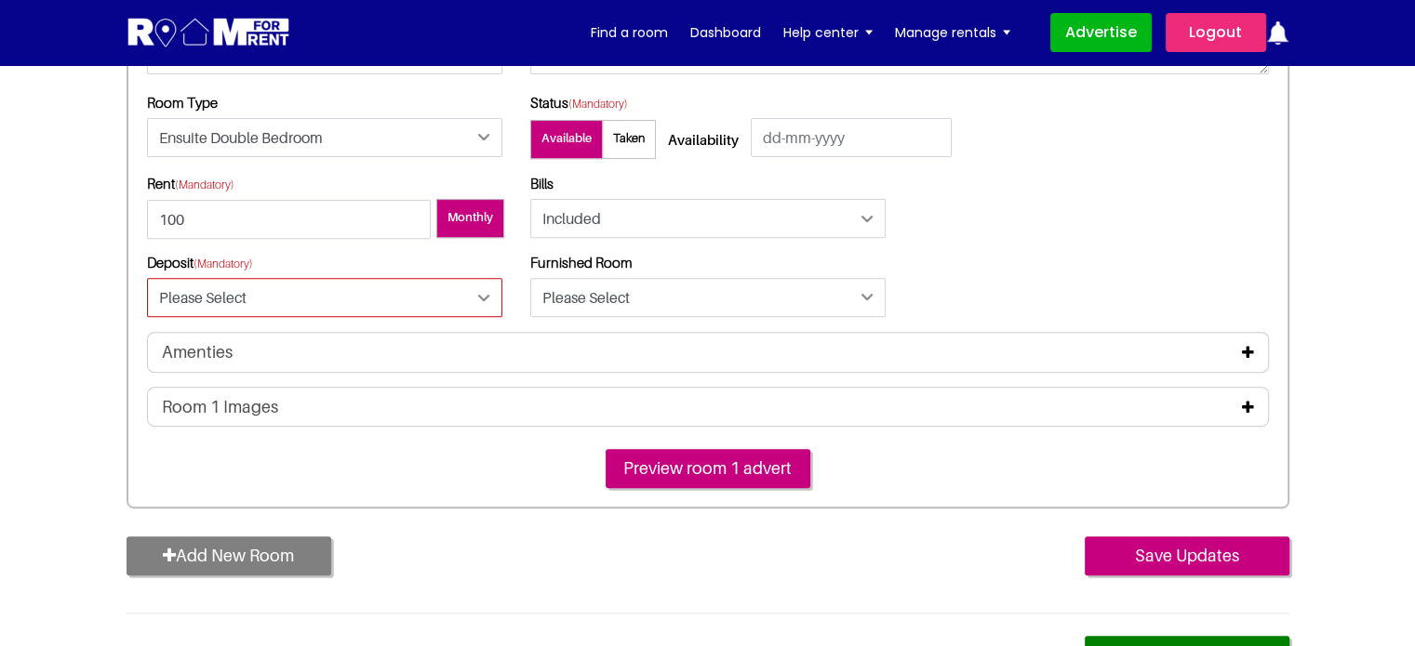
click at [267, 306] on select "Please Select Yes No" at bounding box center [324, 297] width 355 height 39
select select "Yes"
click at [147, 278] on select "Please Select Yes No" at bounding box center [324, 297] width 355 height 39
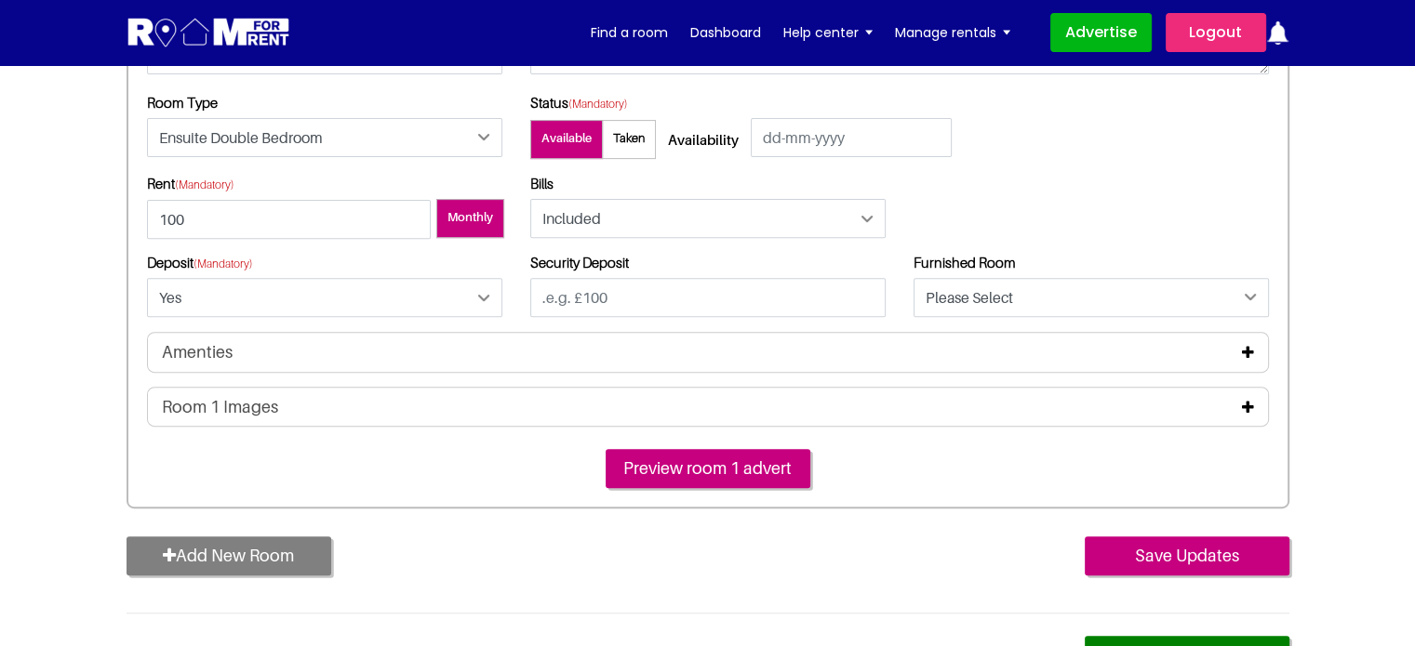
click at [566, 326] on div "Security Deposit" at bounding box center [707, 293] width 383 height 78
click at [594, 299] on input "text" at bounding box center [707, 297] width 355 height 39
type input "100"
click at [1027, 264] on div "Furnished Room Please Select Yes No" at bounding box center [1090, 285] width 355 height 63
click at [1010, 286] on select "Please Select Yes No" at bounding box center [1090, 297] width 355 height 39
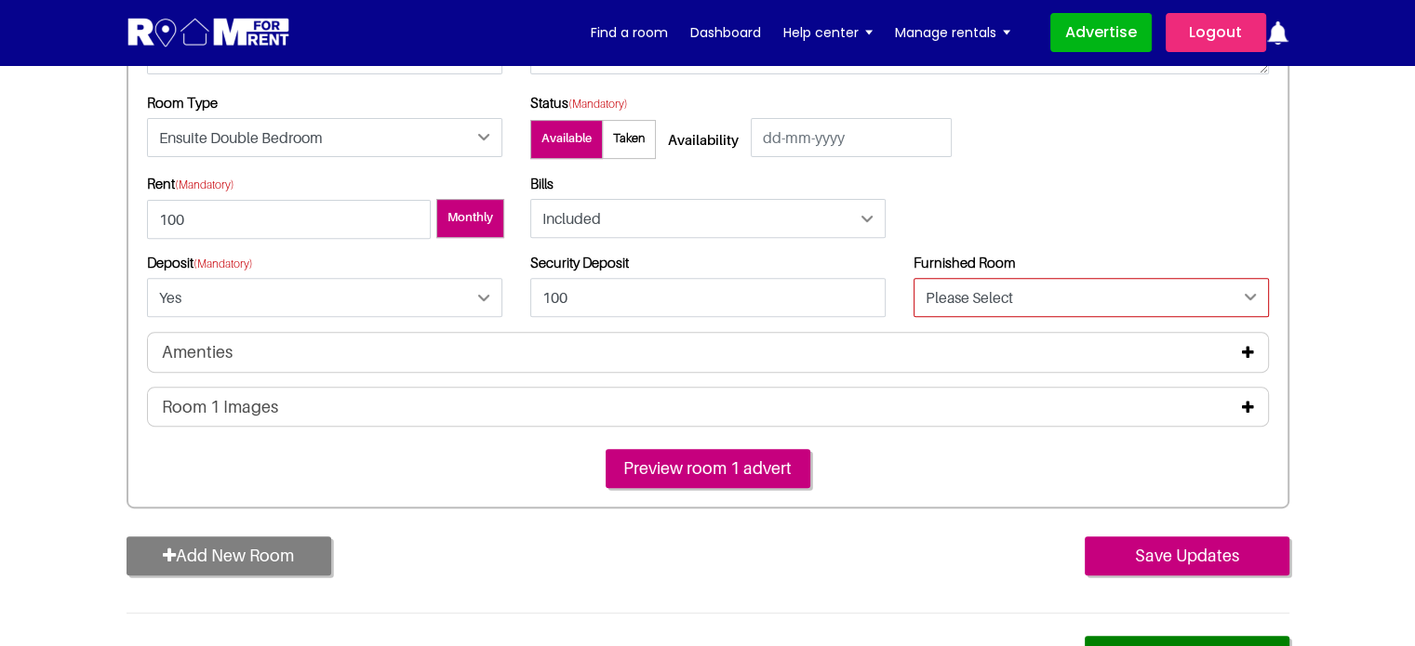
select select "Yes"
click at [913, 278] on select "Please Select Yes No" at bounding box center [1090, 297] width 355 height 39
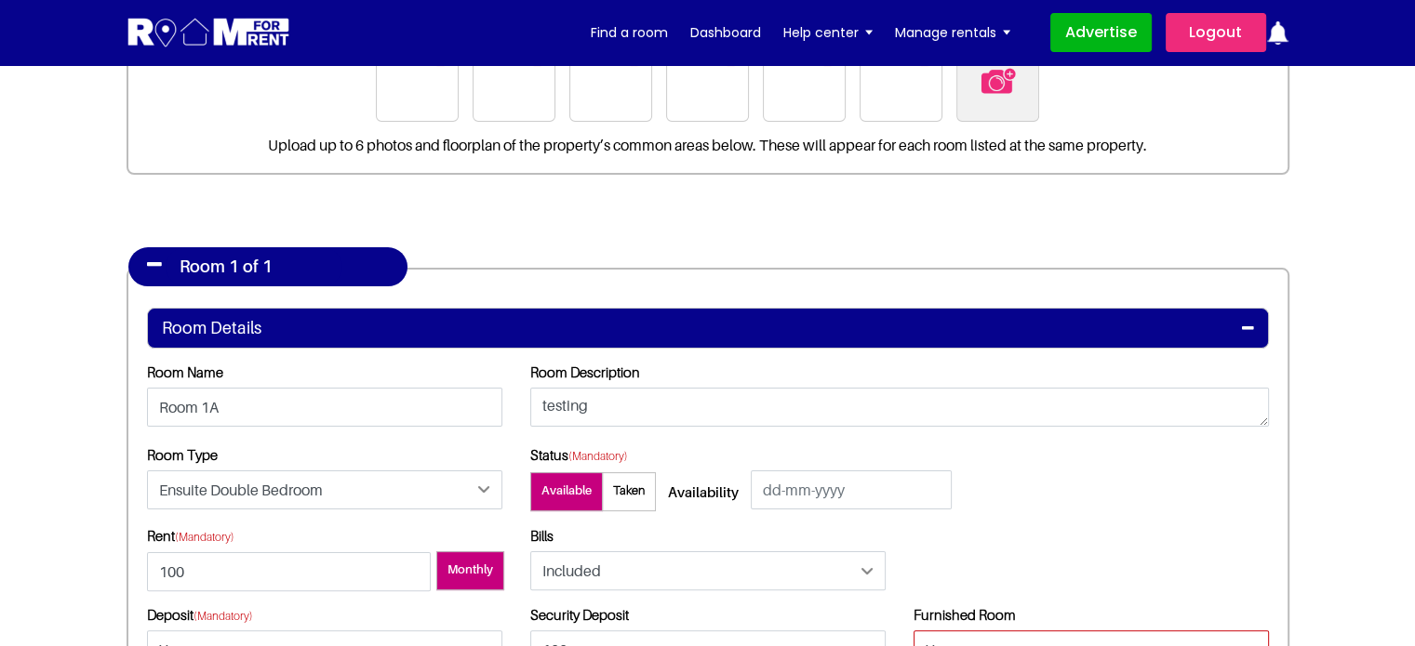
scroll to position [0, 0]
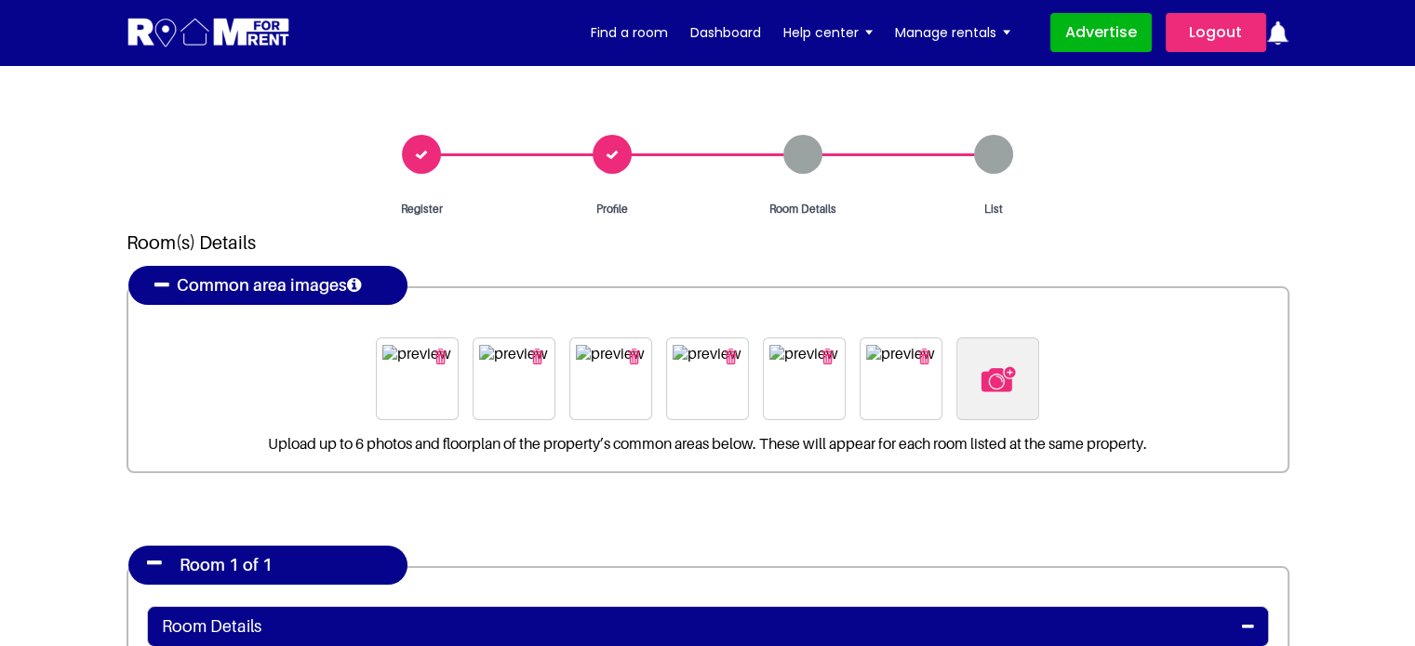
click at [614, 166] on div "Profile" at bounding box center [612, 176] width 191 height 83
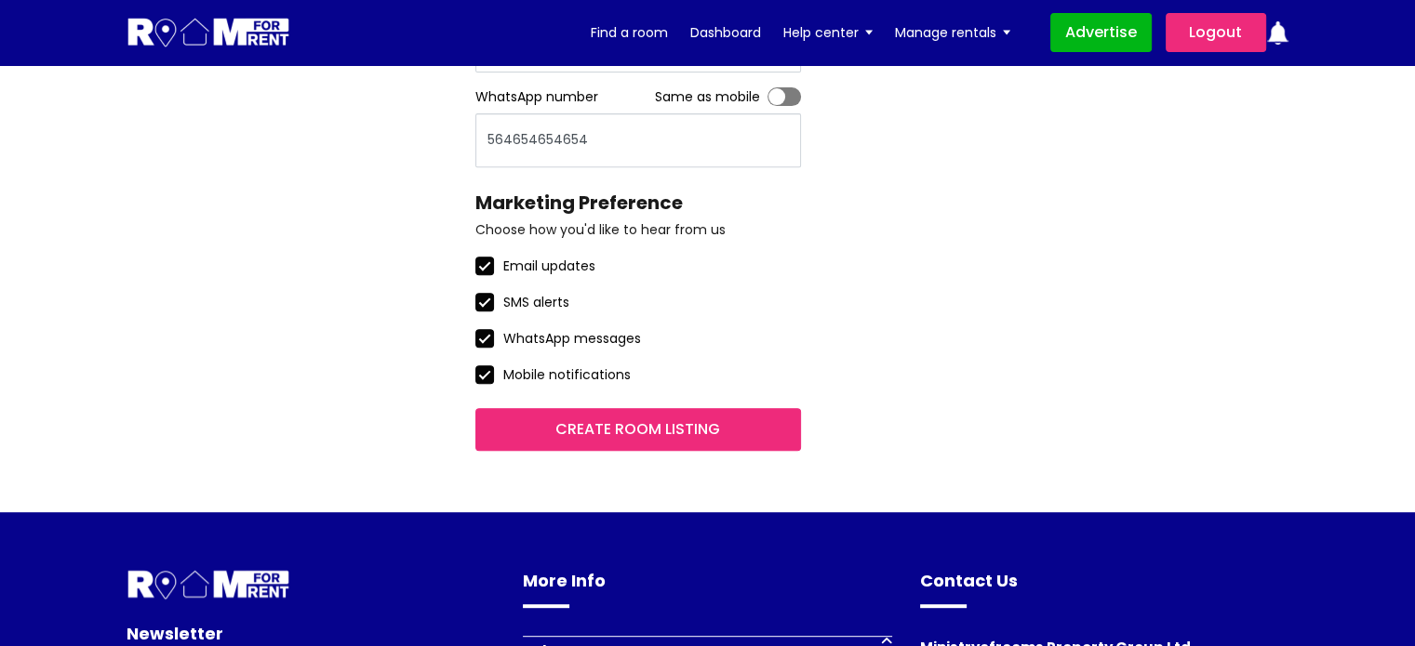
scroll to position [1023, 0]
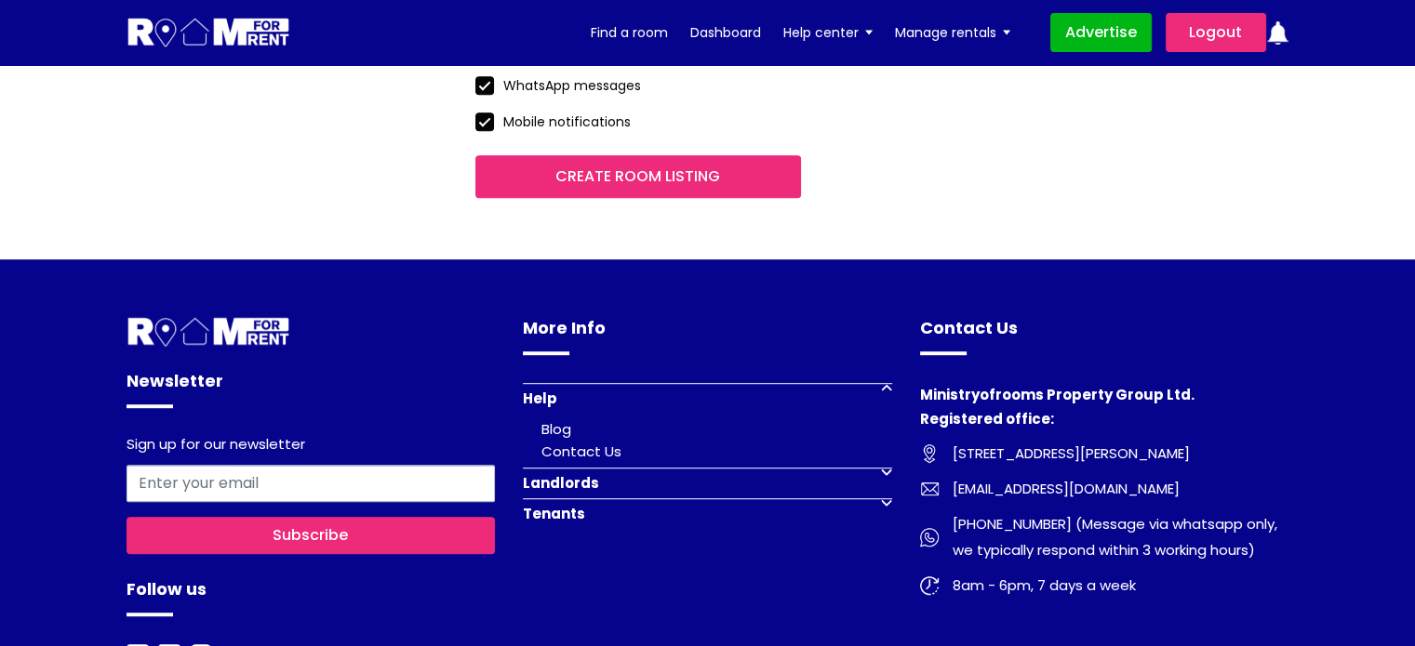
click at [645, 181] on input "Create room listing" at bounding box center [638, 176] width 326 height 43
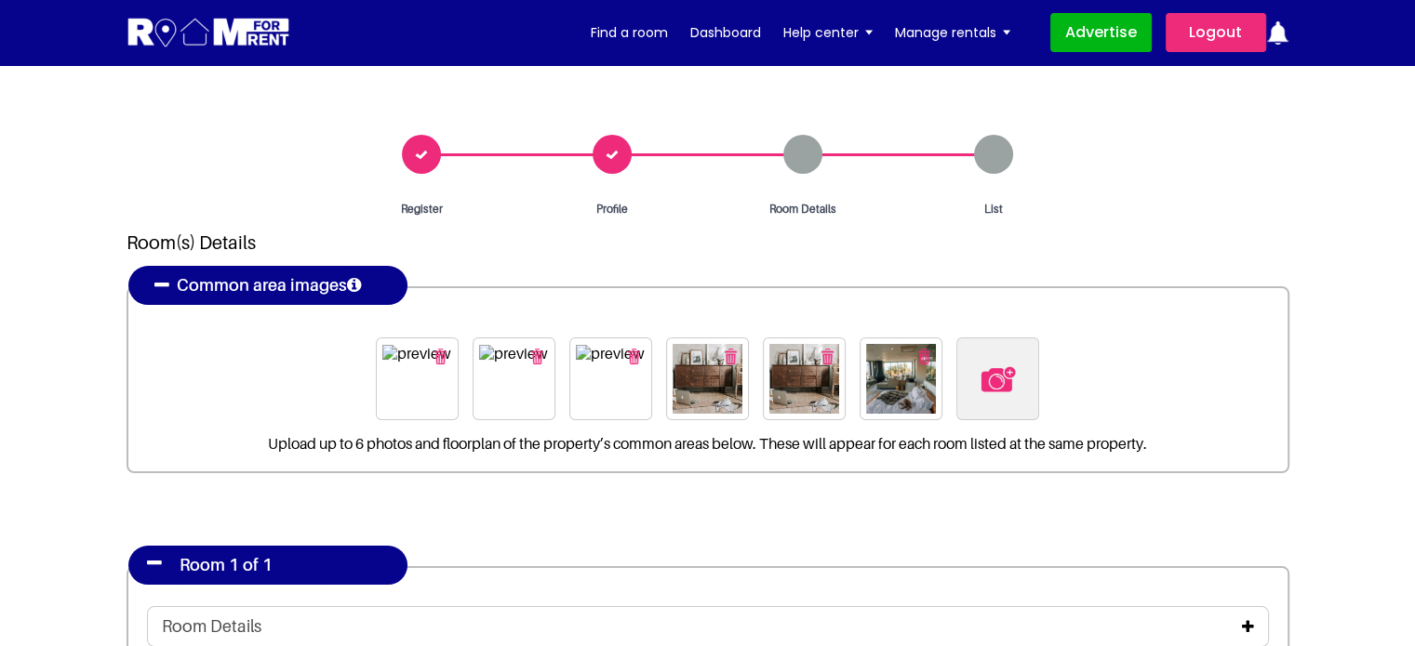
click at [598, 156] on div "Profile" at bounding box center [612, 176] width 191 height 83
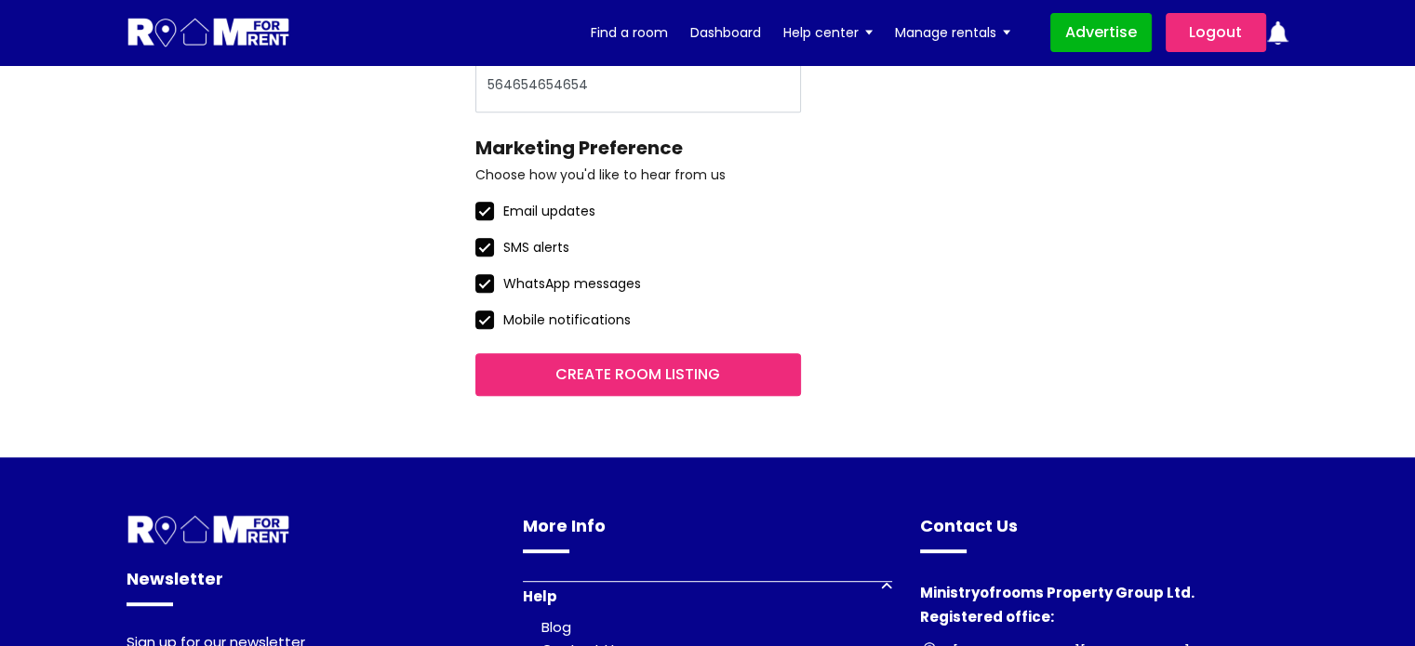
scroll to position [837, 0]
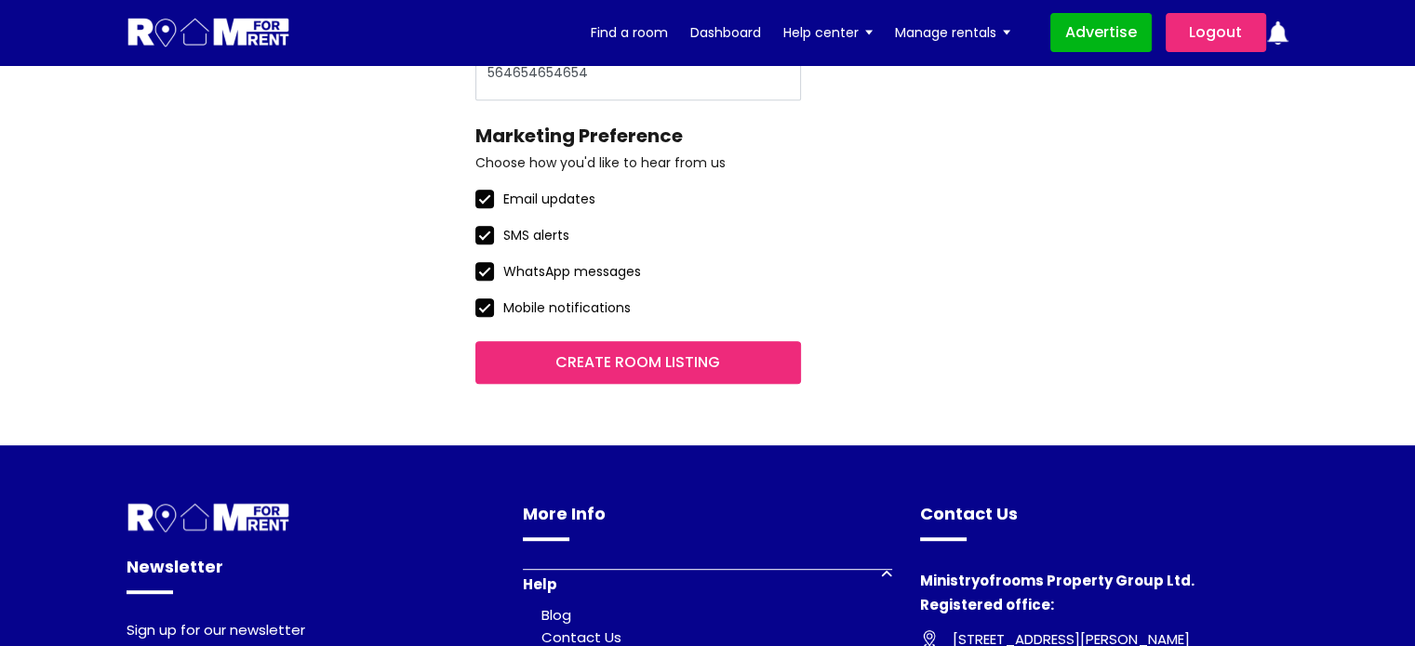
click at [682, 353] on input "Create room listing" at bounding box center [638, 362] width 326 height 43
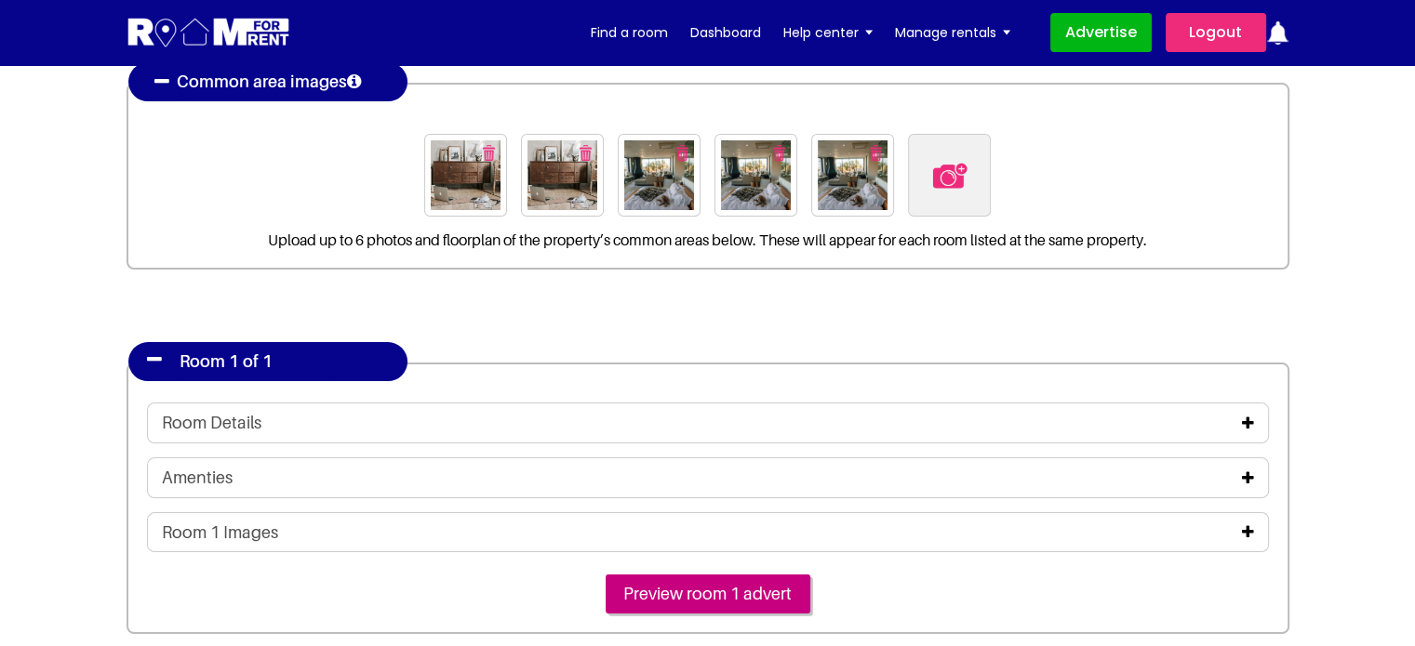
scroll to position [279, 0]
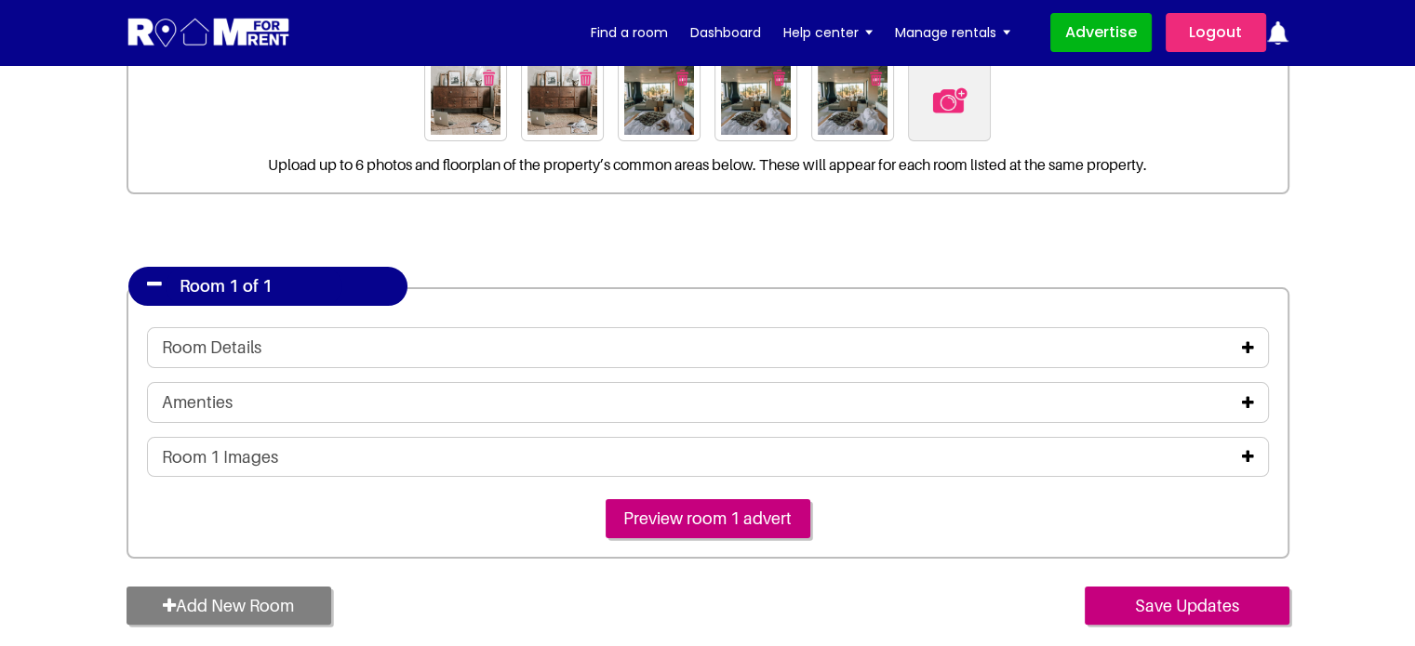
click at [428, 338] on div "Room Details" at bounding box center [708, 348] width 1092 height 20
click at [1251, 349] on icon at bounding box center [1248, 347] width 12 height 15
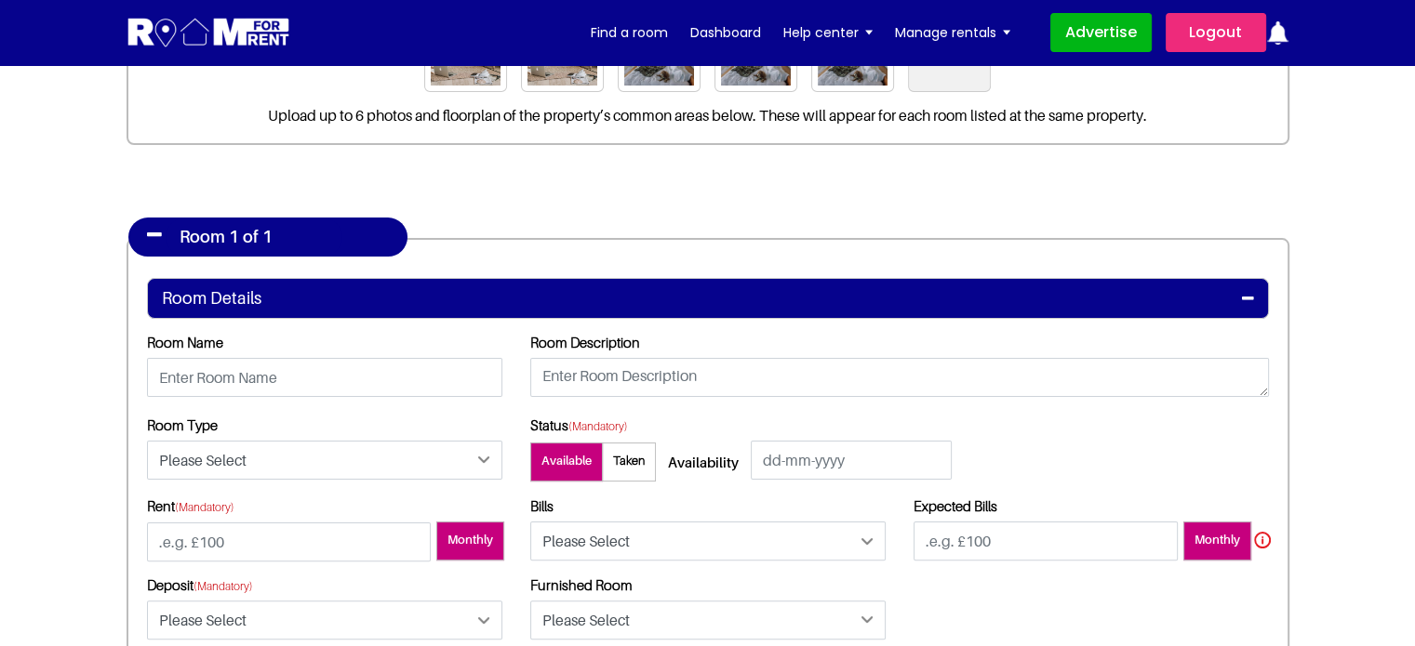
scroll to position [372, 0]
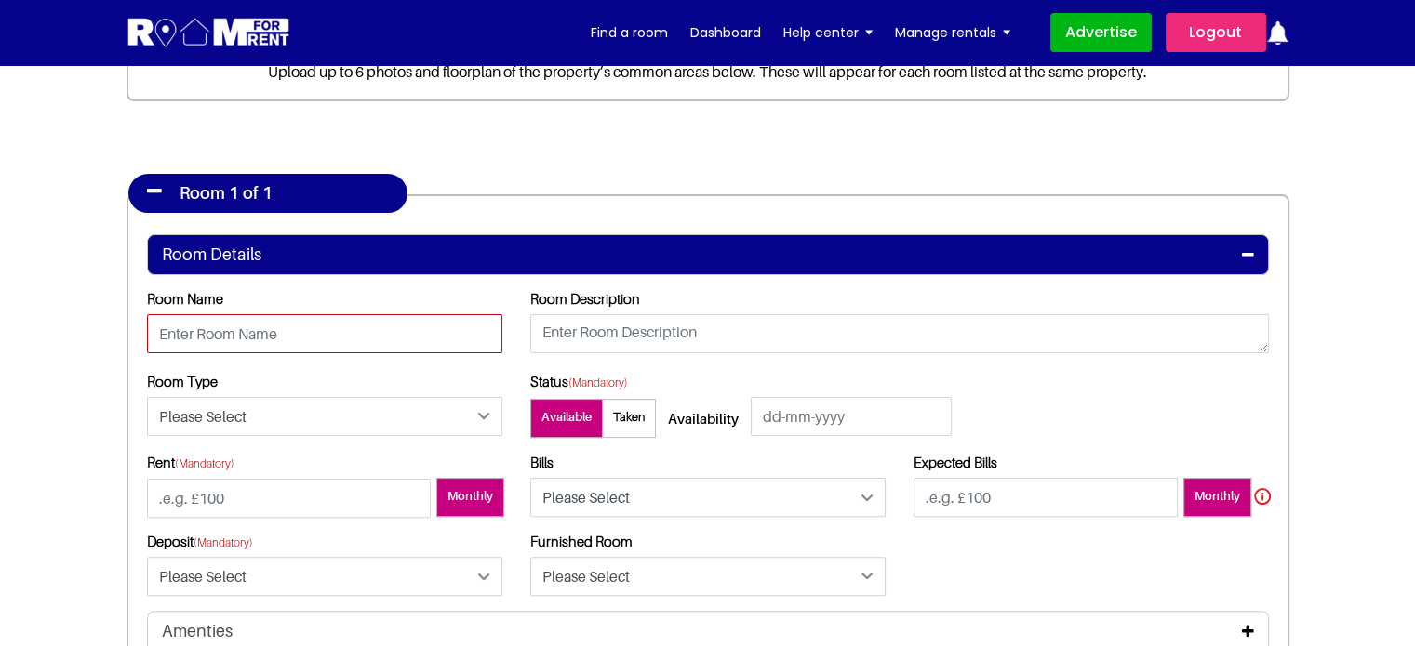
click at [279, 339] on input "text" at bounding box center [324, 333] width 355 height 39
click at [229, 339] on input "text" at bounding box center [324, 333] width 355 height 39
type input "Room 1A"
click at [604, 312] on div "Room Description" at bounding box center [899, 324] width 738 height 68
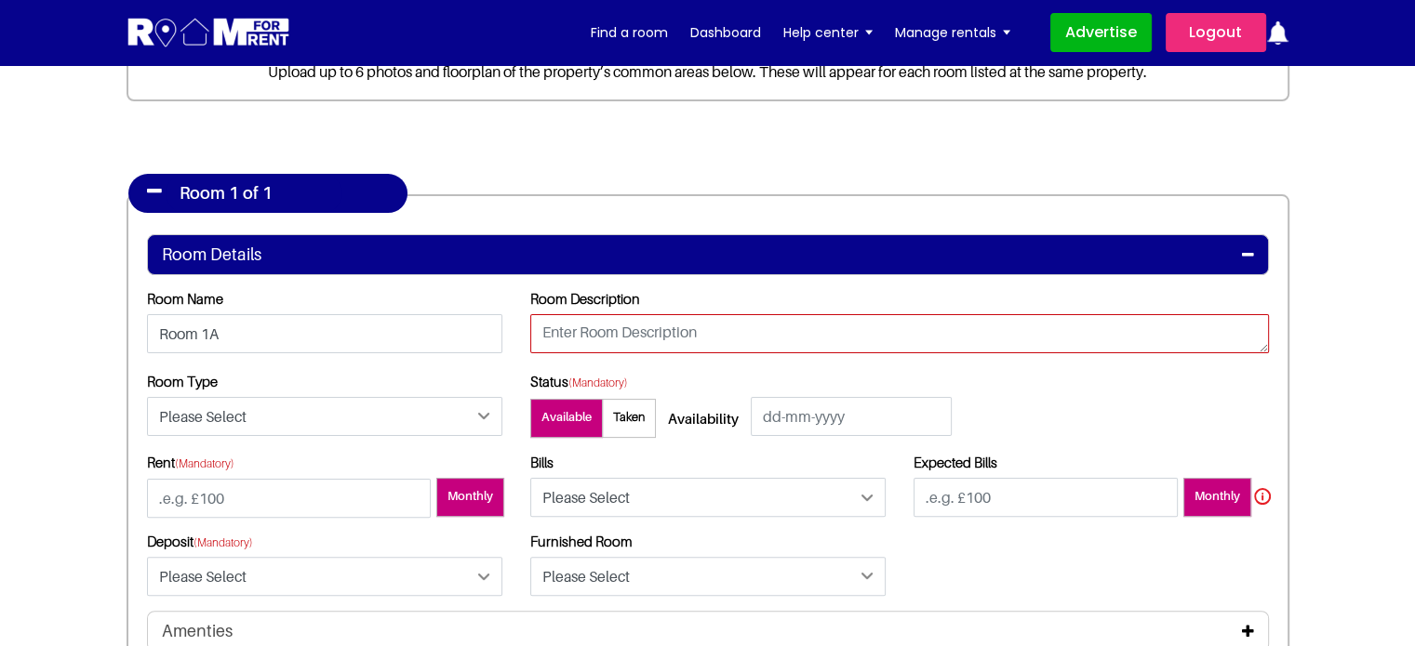
click at [578, 330] on textarea at bounding box center [899, 333] width 738 height 39
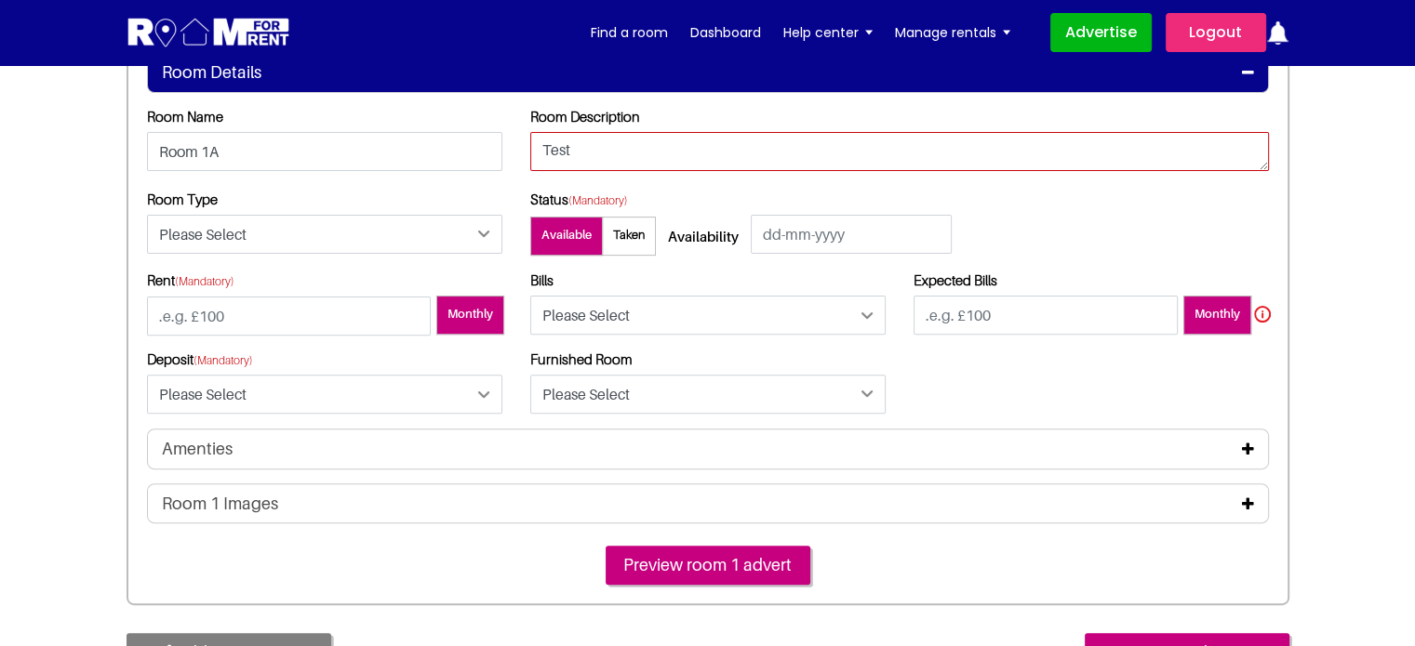
scroll to position [558, 0]
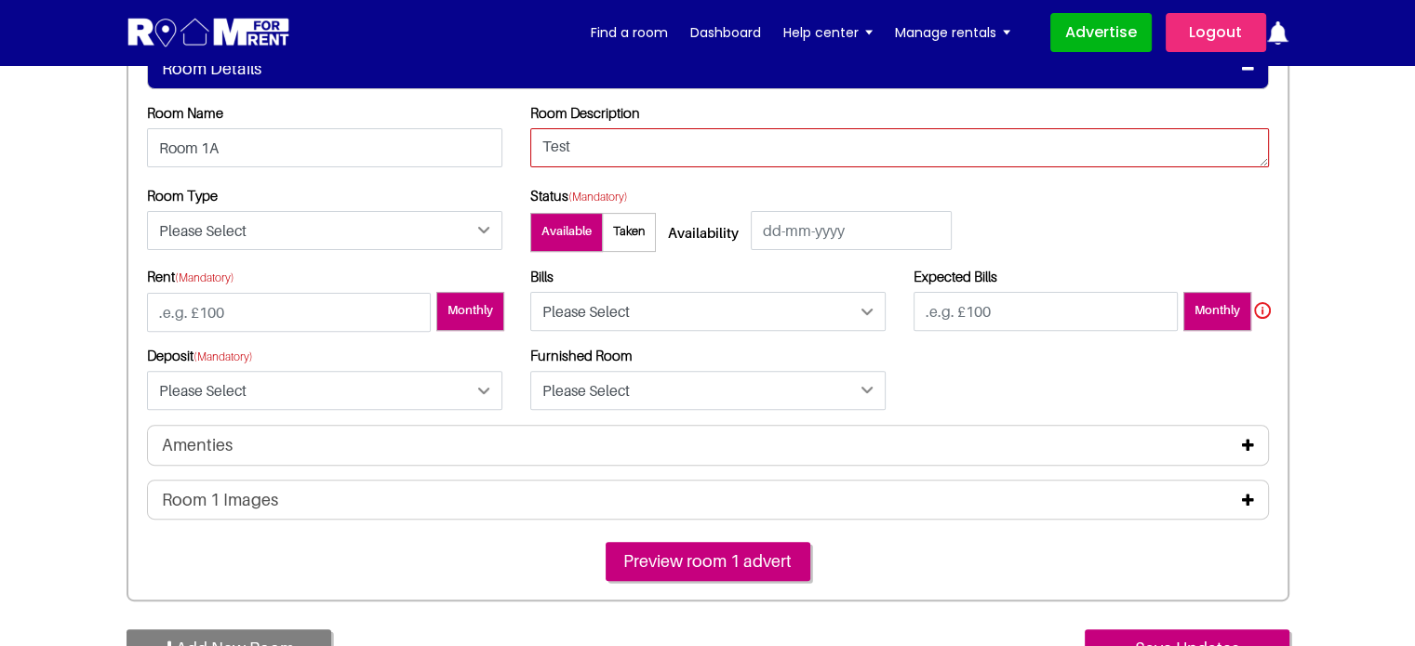
type textarea "Test"
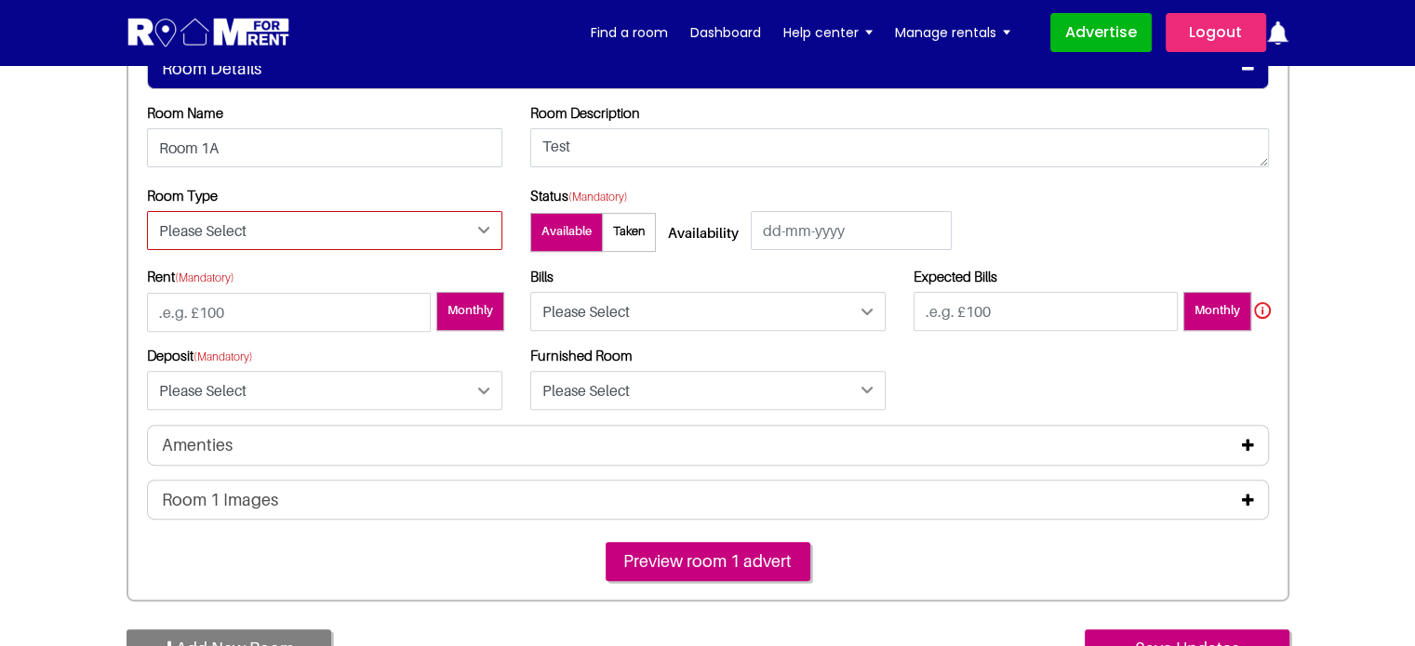
click at [223, 233] on select "Please Select Ensuite Double Bedroom Ensuite Single Bedroom Double Bedroom with…" at bounding box center [324, 230] width 355 height 39
select select "Ensuite Double Bedroom"
click at [147, 211] on select "Please Select Ensuite Double Bedroom Ensuite Single Bedroom Double Bedroom with…" at bounding box center [324, 230] width 355 height 39
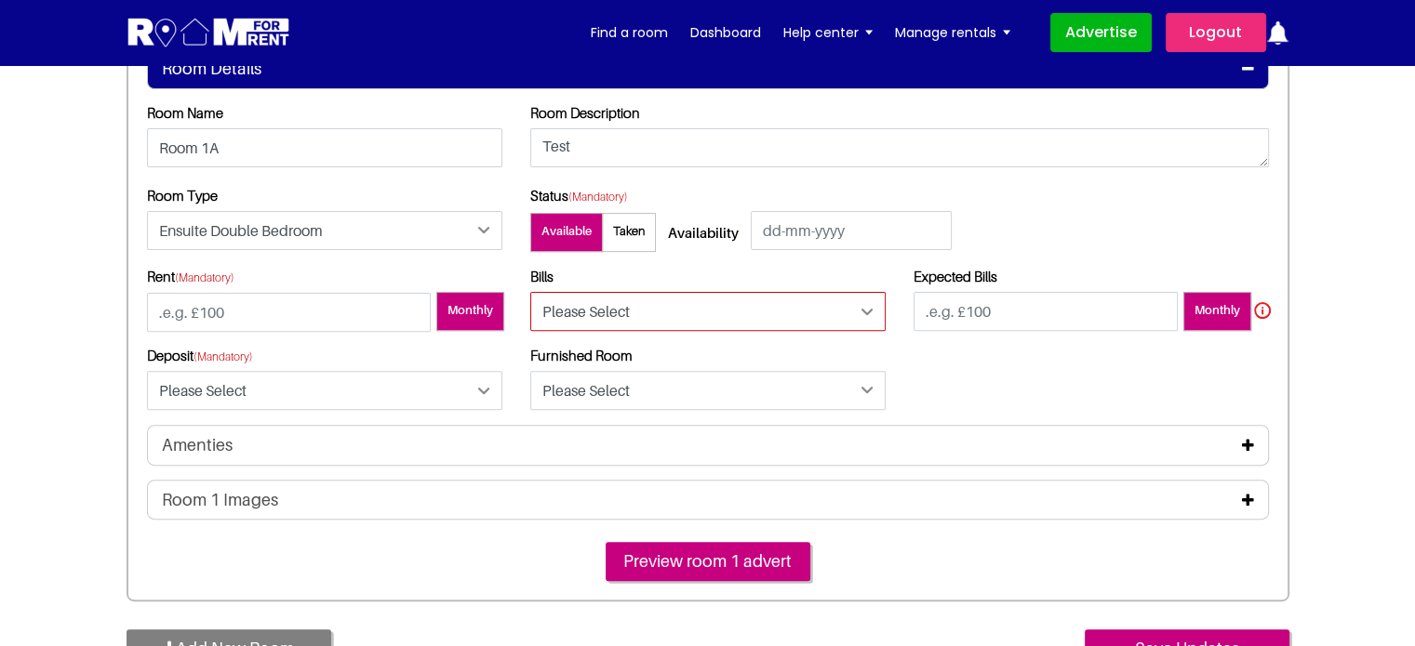
click at [632, 314] on select "Please Select Included Excluded" at bounding box center [707, 311] width 355 height 39
select select "Included"
click at [530, 292] on select "Please Select Included Excluded" at bounding box center [707, 311] width 355 height 39
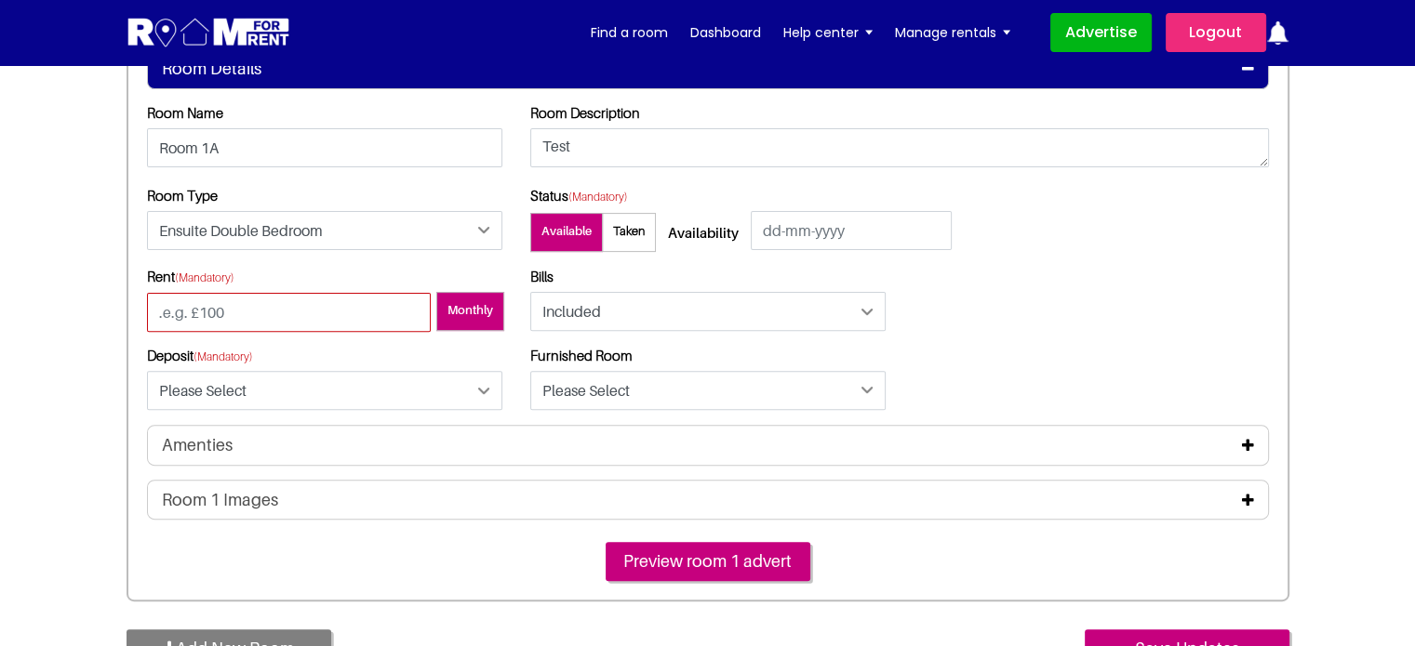
click at [245, 298] on input "number" at bounding box center [289, 312] width 284 height 39
type input "100"
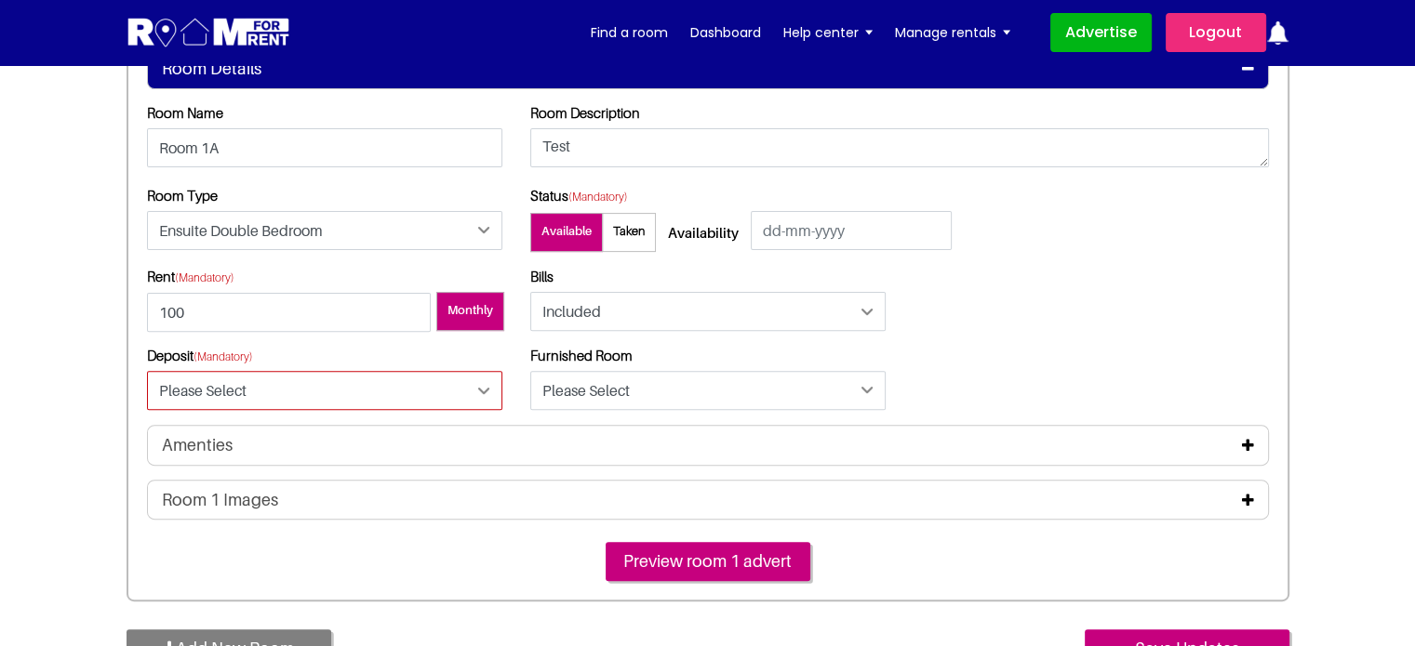
click at [223, 400] on select "Please Select Yes No" at bounding box center [324, 390] width 355 height 39
select select "Yes"
click at [147, 371] on select "Please Select Yes No" at bounding box center [324, 390] width 355 height 39
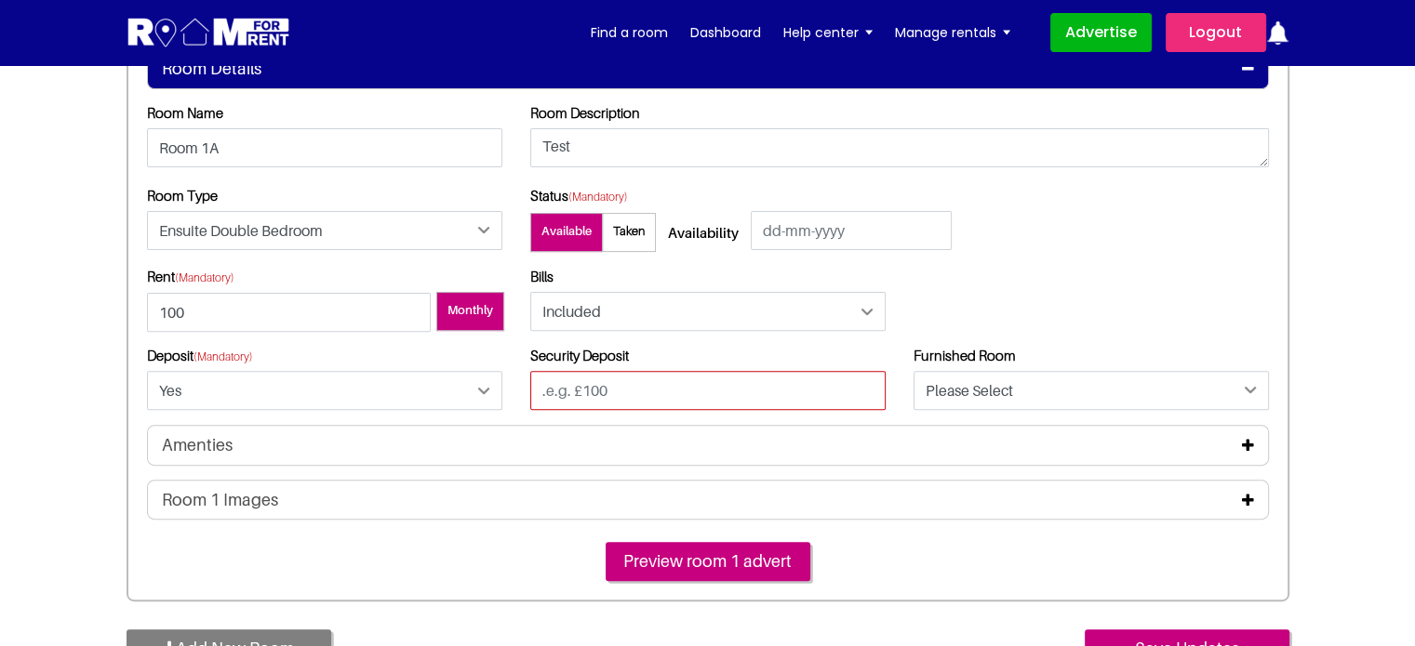
click at [596, 391] on input "text" at bounding box center [707, 390] width 355 height 39
type input "100"
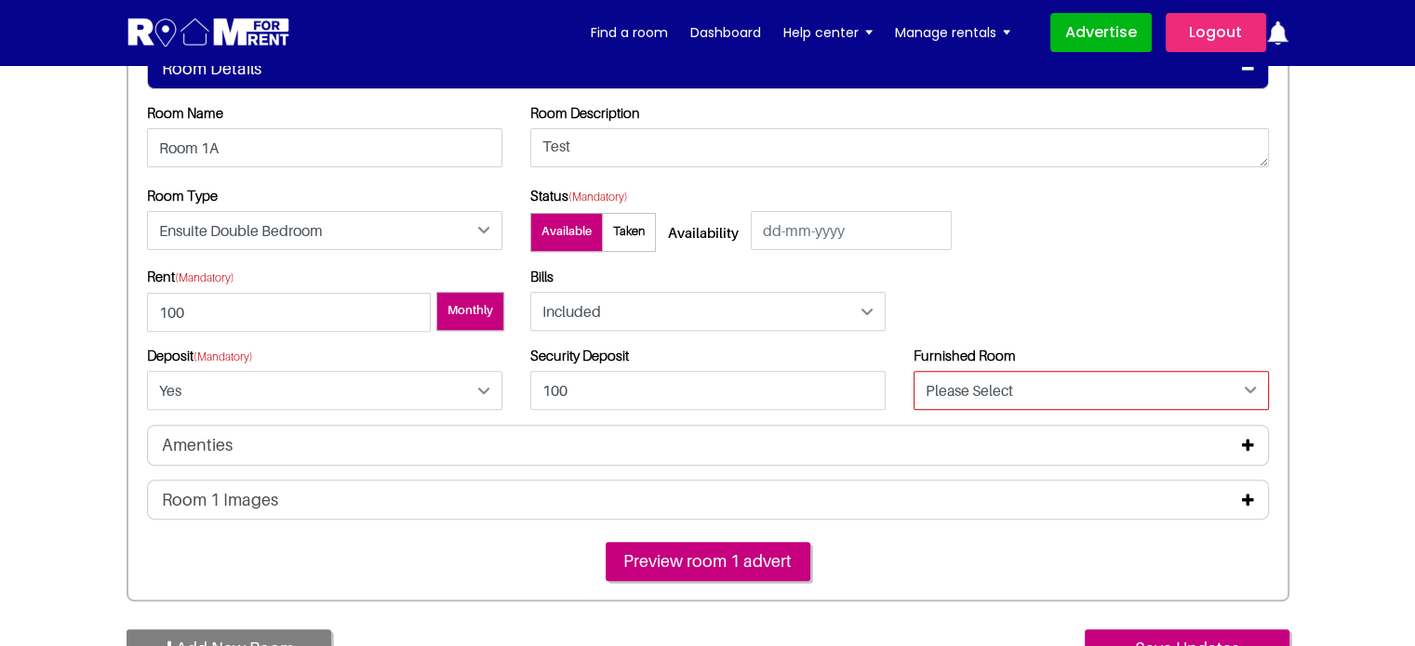
click at [1028, 391] on select "Please Select Yes No" at bounding box center [1090, 390] width 355 height 39
select select "Yes"
click at [913, 371] on select "Please Select Yes No" at bounding box center [1090, 390] width 355 height 39
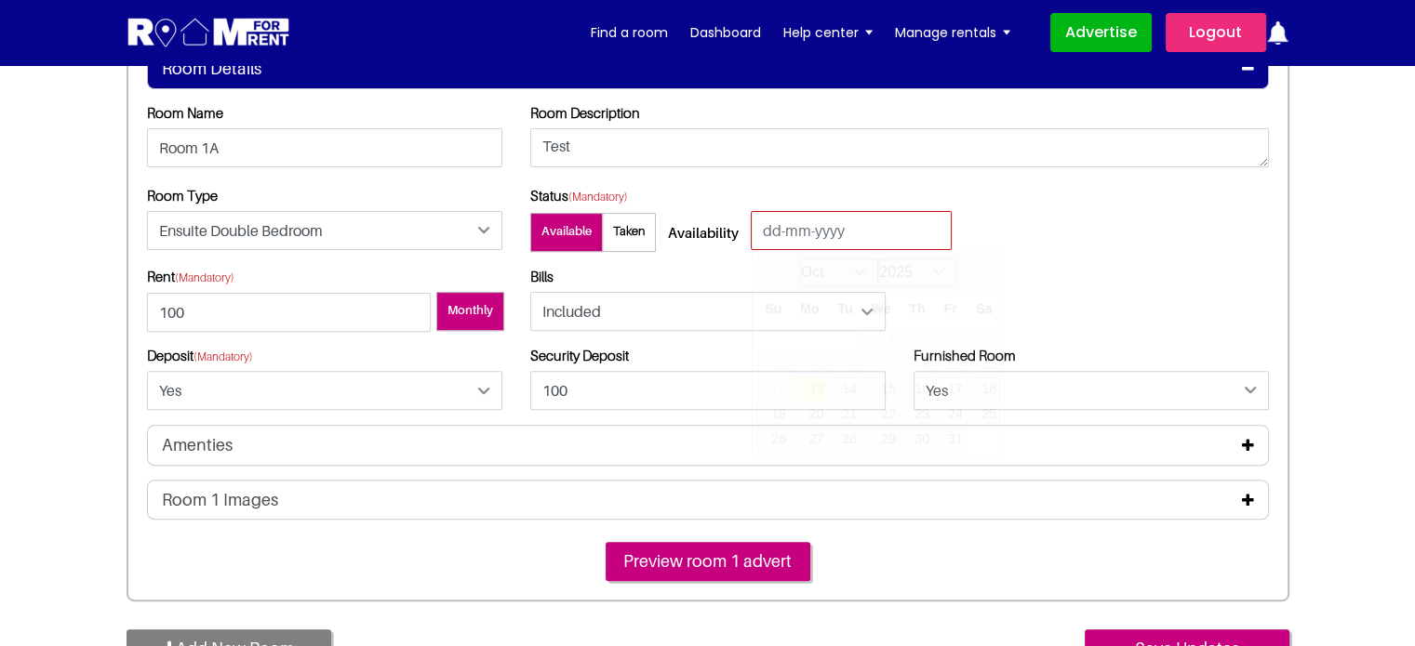
click at [766, 226] on input "text" at bounding box center [851, 230] width 201 height 39
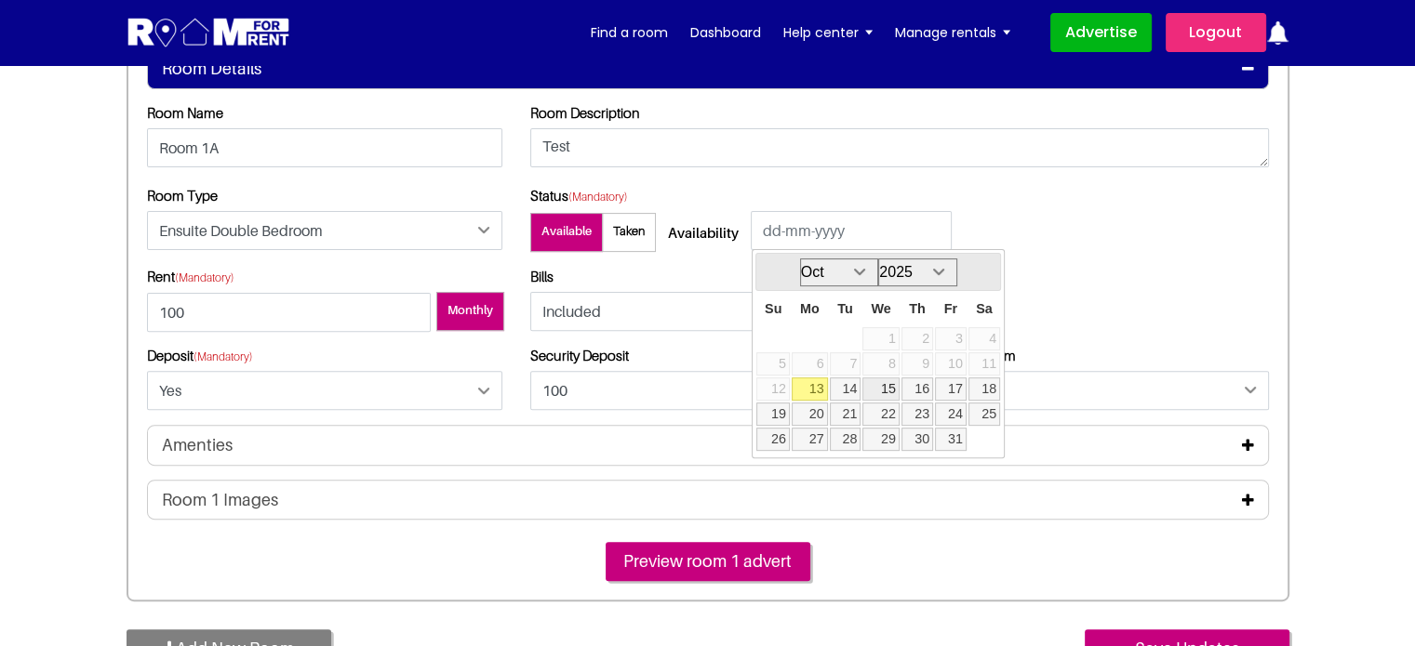
click at [886, 382] on link "15" at bounding box center [880, 389] width 36 height 23
type input "[DATE]"
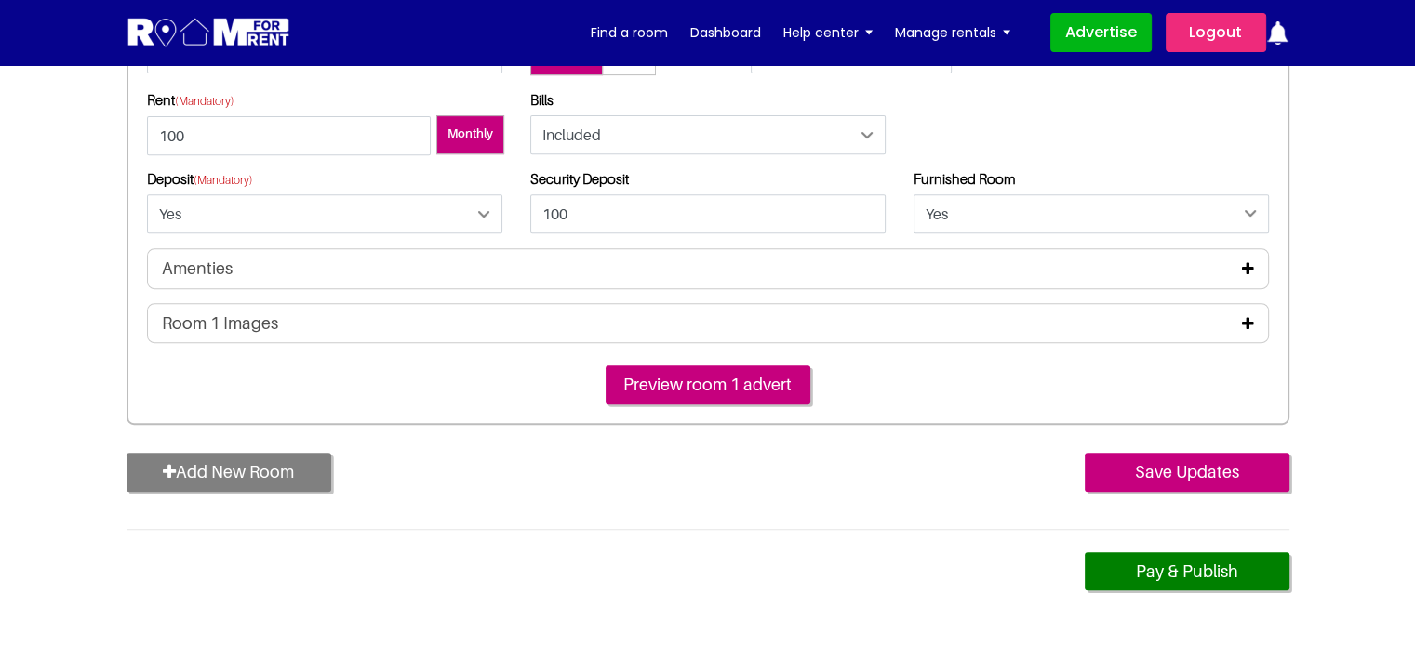
scroll to position [744, 0]
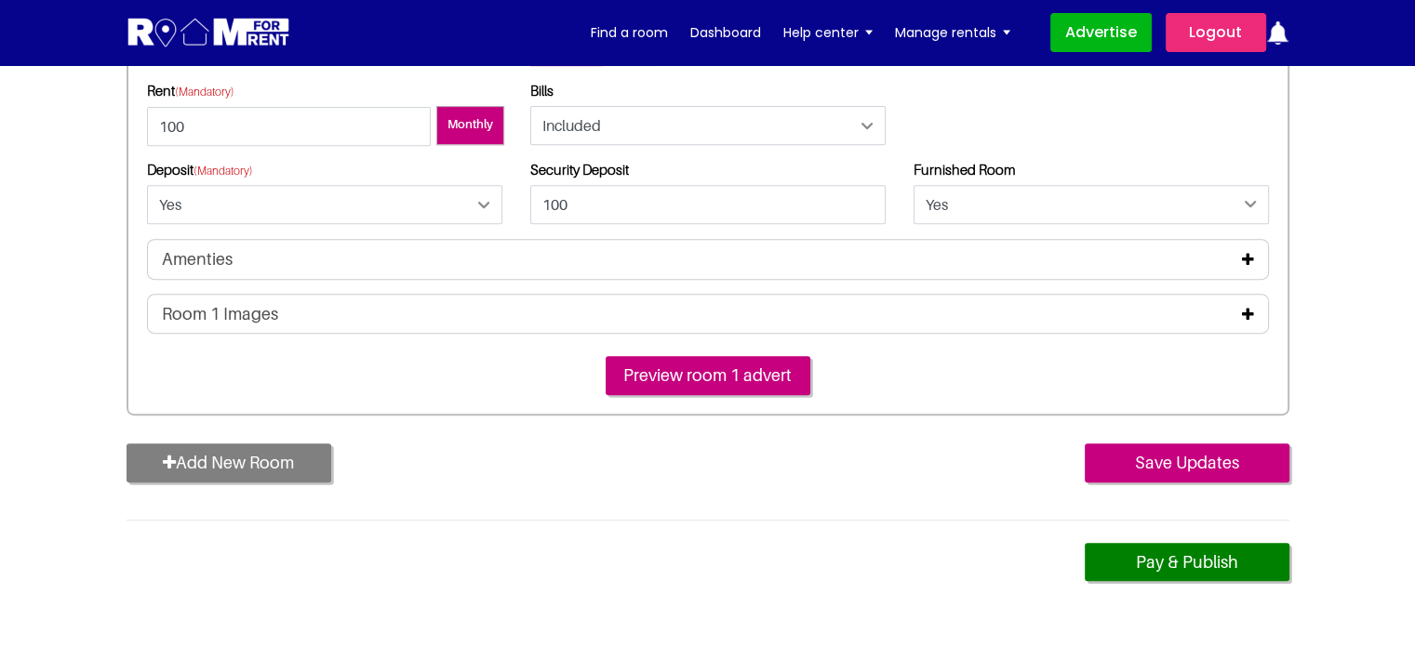
click at [621, 298] on div "Room 1 Images" at bounding box center [708, 314] width 1122 height 41
click at [1249, 307] on icon at bounding box center [1248, 314] width 12 height 15
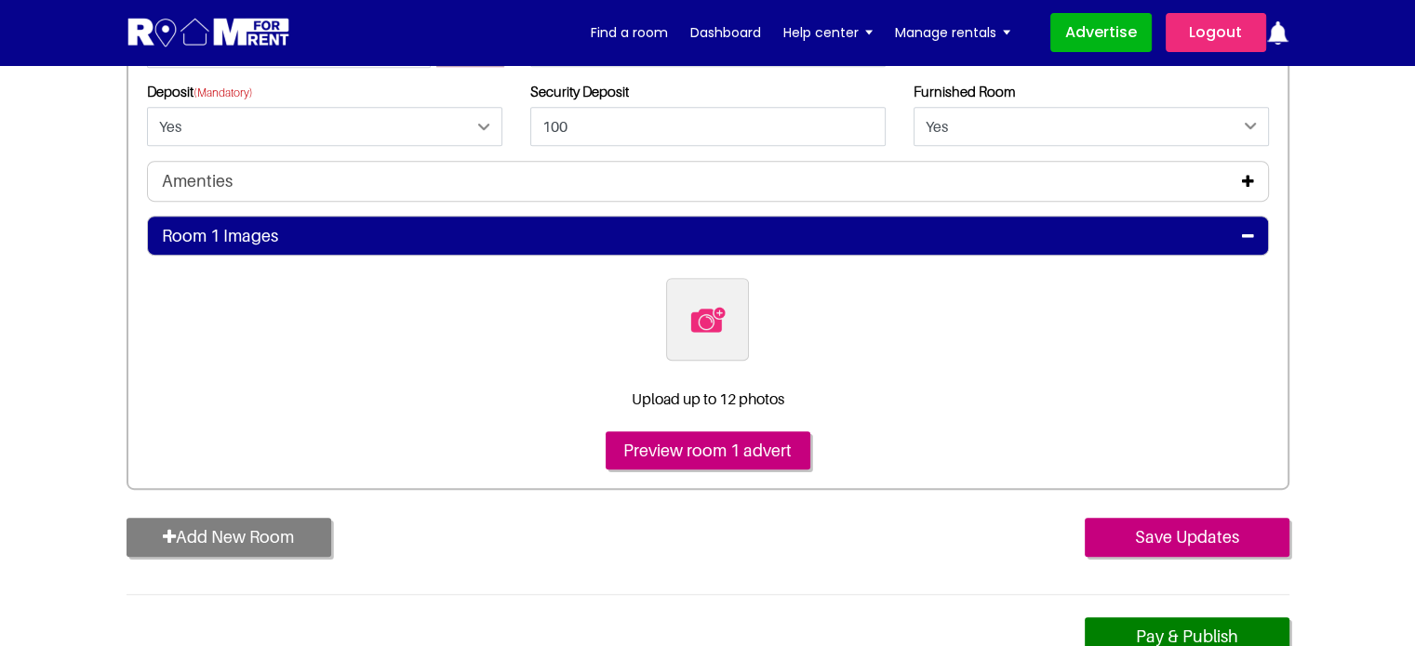
scroll to position [930, 0]
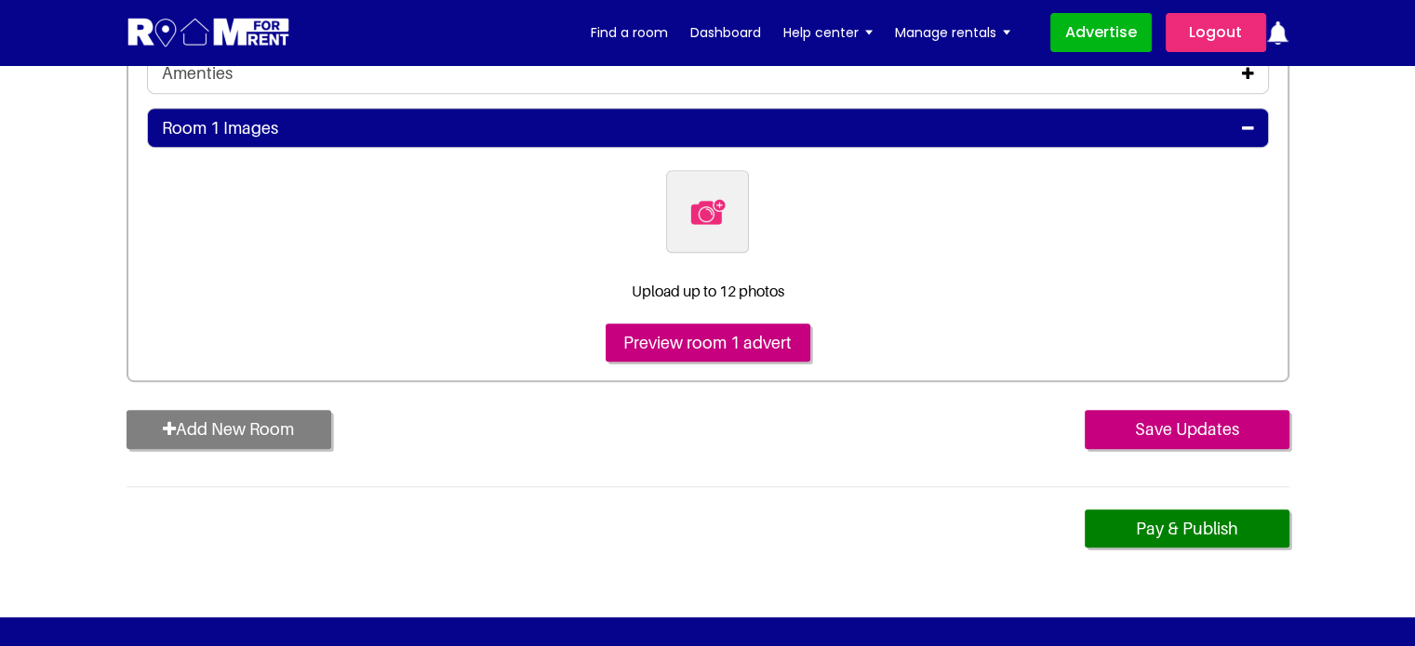
click at [722, 228] on img at bounding box center [707, 212] width 39 height 39
click at [722, 193] on input "file" at bounding box center [808, 181] width 285 height 23
type input "C:\fakepath\pexels-vlada-karpovich-4050318 - Copy.jpg"
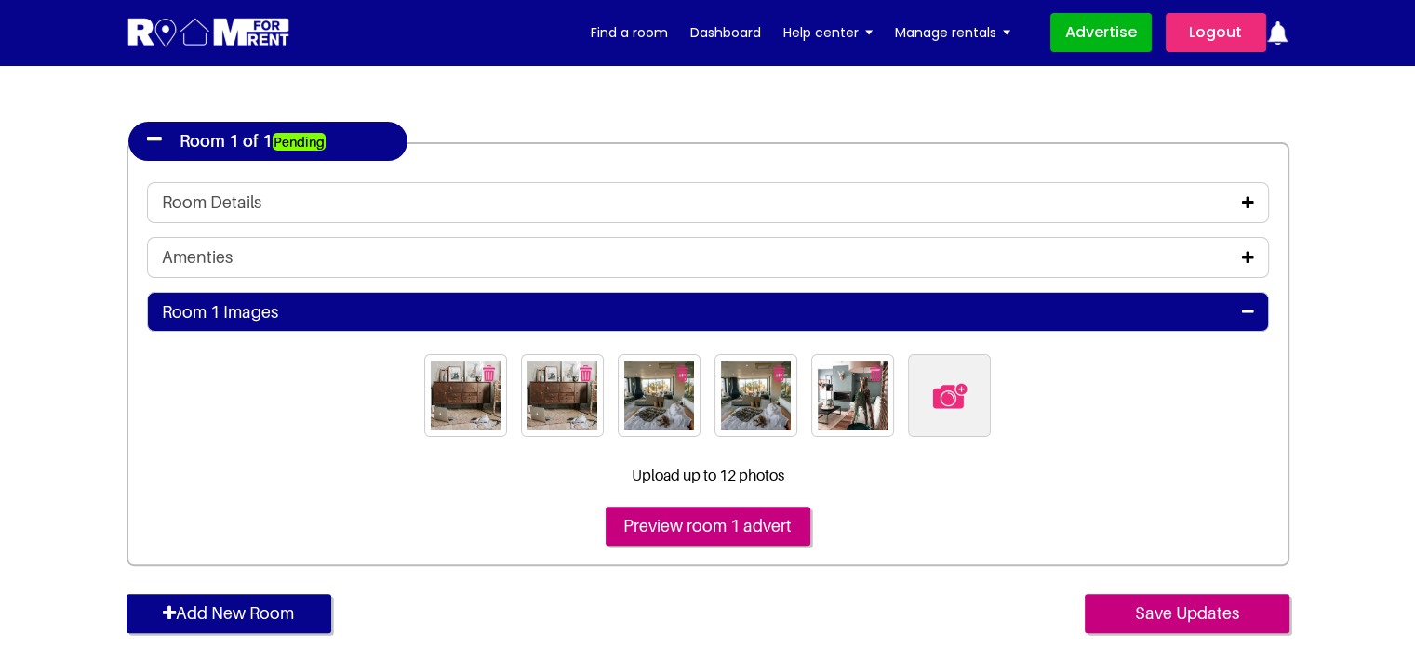
scroll to position [465, 0]
